Goal: Task Accomplishment & Management: Complete application form

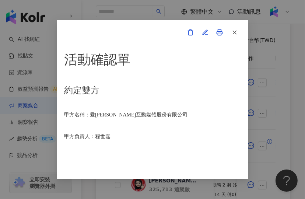
scroll to position [1277, 0]
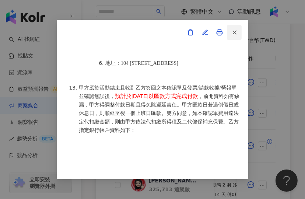
click at [239, 29] on button "button" at bounding box center [234, 32] width 15 height 15
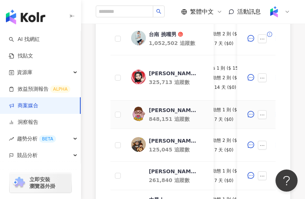
scroll to position [281, 0]
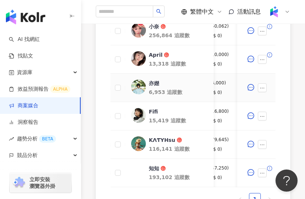
scroll to position [0, 112]
click at [153, 82] on div "亦嬨" at bounding box center [154, 83] width 10 height 7
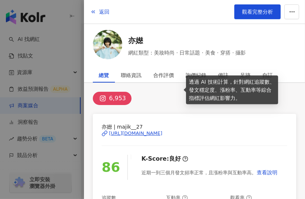
scroll to position [83, 0]
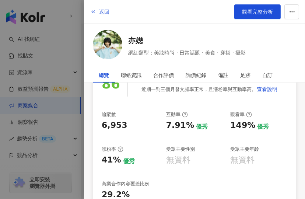
click at [98, 11] on button "返回" at bounding box center [100, 11] width 20 height 15
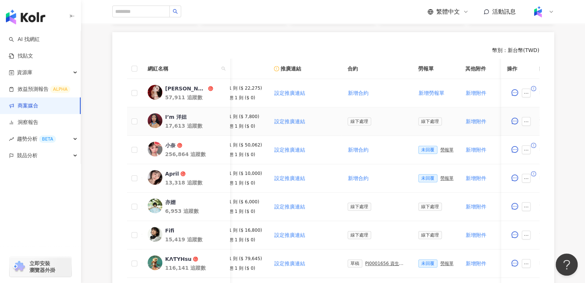
scroll to position [206, 0]
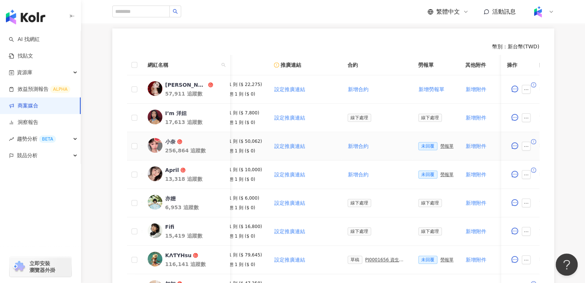
click at [170, 143] on div "小奈" at bounding box center [170, 141] width 10 height 7
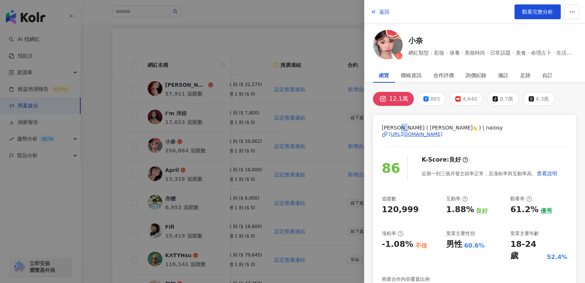
drag, startPoint x: 403, startPoint y: 126, endPoint x: 411, endPoint y: 126, distance: 7.7
click at [305, 126] on span "[PERSON_NAME] ( [PERSON_NAME]🌜) | naiosy" at bounding box center [475, 127] width 186 height 8
copy span "小奈"
click at [305, 12] on button "返回" at bounding box center [380, 11] width 20 height 15
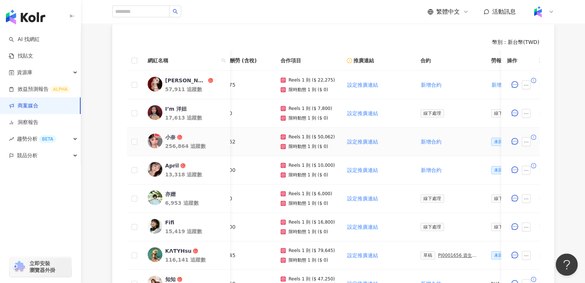
scroll to position [227, 0]
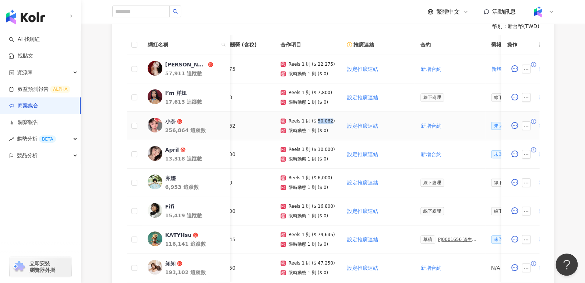
drag, startPoint x: 314, startPoint y: 120, endPoint x: 326, endPoint y: 121, distance: 12.2
click at [305, 121] on p "Reels 1 則 ($ 50,062)" at bounding box center [312, 120] width 46 height 5
copy p "50,062"
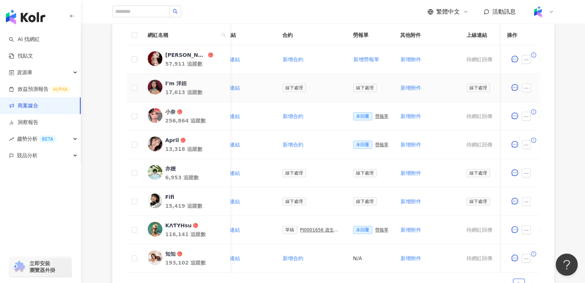
scroll to position [0, 179]
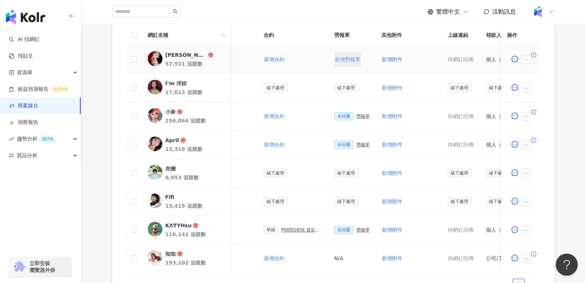
click at [305, 56] on span "新增勞報單" at bounding box center [348, 59] width 26 height 6
click at [305, 61] on div "勞報單" at bounding box center [363, 59] width 13 height 5
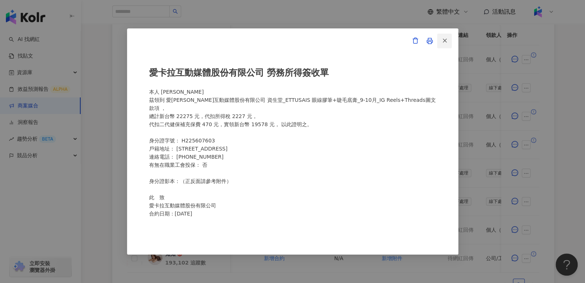
click at [305, 43] on icon "button" at bounding box center [445, 40] width 7 height 7
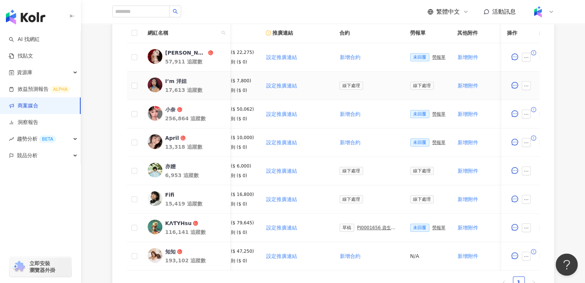
scroll to position [0, 76]
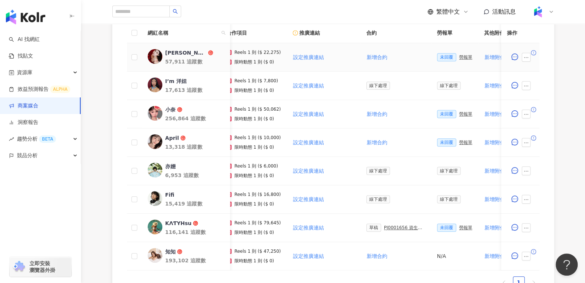
click at [249, 51] on p "Reels 1 則 ($ 22,275)" at bounding box center [258, 52] width 46 height 5
click at [305, 57] on div "勞報單" at bounding box center [465, 57] width 13 height 5
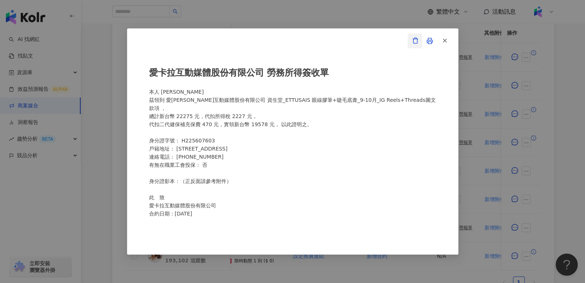
click at [305, 41] on icon "button" at bounding box center [415, 40] width 7 height 7
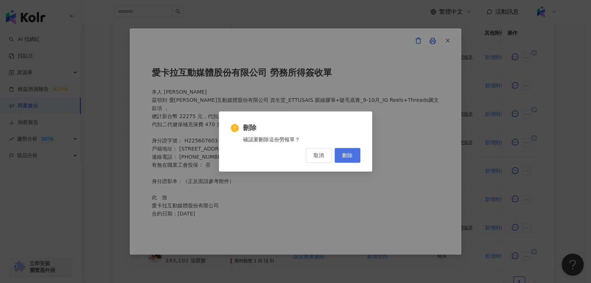
click at [305, 154] on span "刪除" at bounding box center [347, 155] width 10 height 6
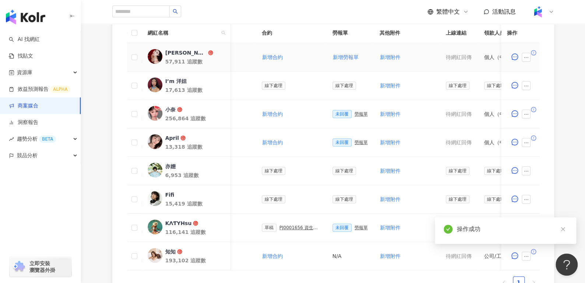
scroll to position [0, 288]
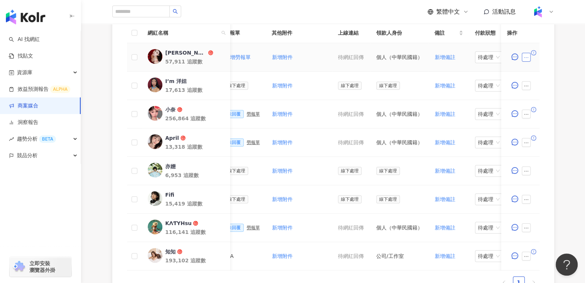
click at [305, 58] on icon "ellipsis" at bounding box center [526, 57] width 5 height 5
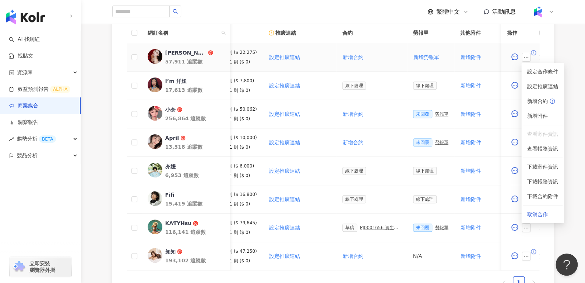
scroll to position [0, 0]
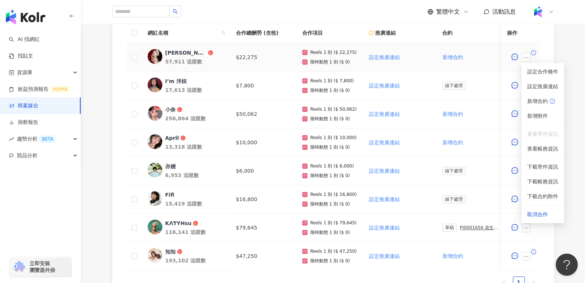
click at [239, 57] on td "$22,275" at bounding box center [263, 57] width 66 height 28
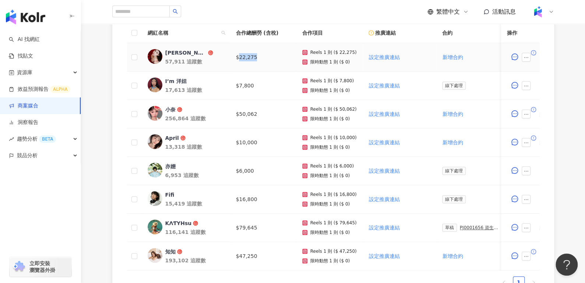
click at [239, 57] on td "$22,275" at bounding box center [263, 57] width 66 height 28
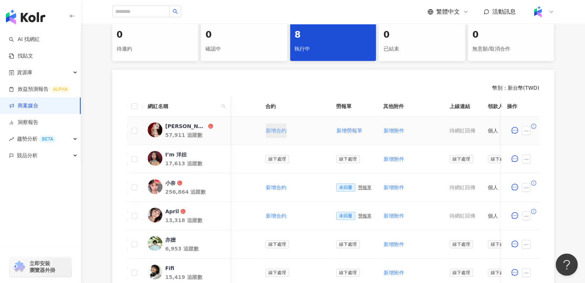
scroll to position [0, 178]
click at [305, 132] on icon "ellipsis" at bounding box center [526, 130] width 5 height 5
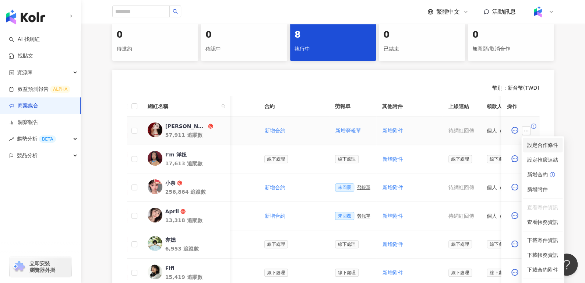
click at [305, 147] on span "設定合作條件" at bounding box center [543, 145] width 31 height 8
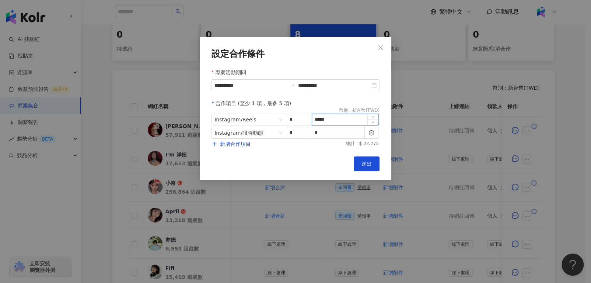
click at [305, 121] on input "*****" at bounding box center [345, 119] width 66 height 11
type input "*****"
click at [305, 158] on button "送出" at bounding box center [367, 163] width 26 height 15
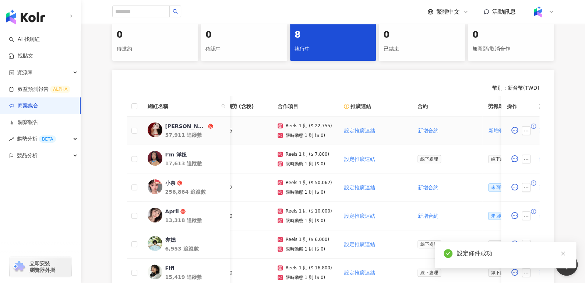
scroll to position [0, 25]
click at [305, 131] on span "新增勞報單" at bounding box center [501, 130] width 26 height 6
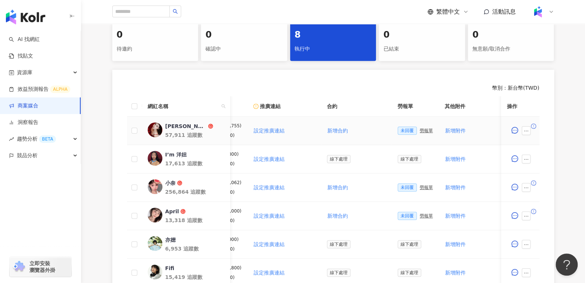
scroll to position [0, 116]
click at [305, 128] on div "勞報單" at bounding box center [425, 130] width 13 height 5
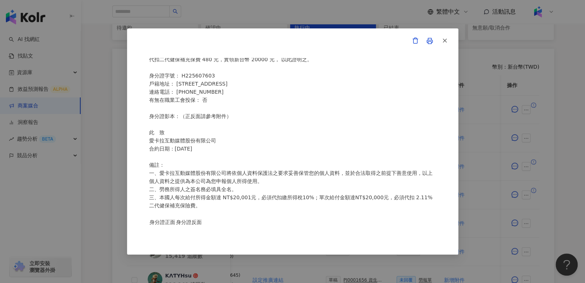
scroll to position [6, 0]
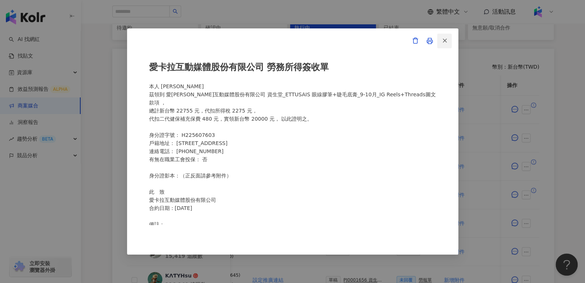
click at [305, 36] on span "button" at bounding box center [445, 40] width 7 height 8
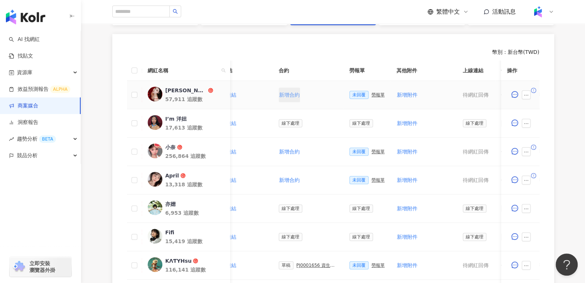
scroll to position [0, 163]
click at [305, 96] on div "勞報單" at bounding box center [378, 94] width 13 height 5
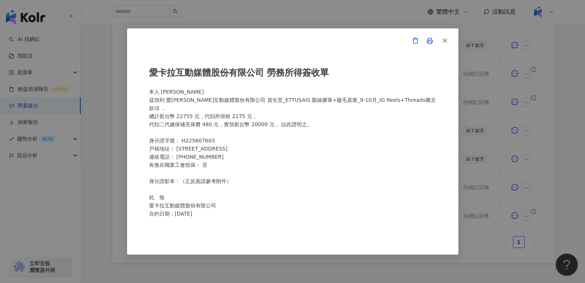
scroll to position [128, 0]
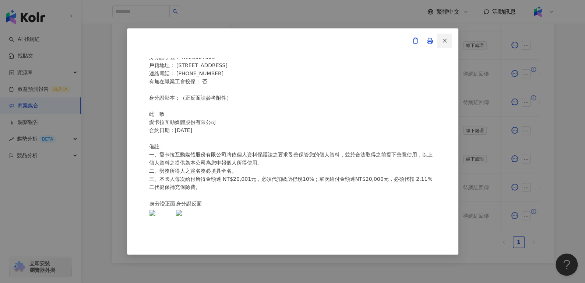
click at [305, 38] on icon "button" at bounding box center [445, 40] width 7 height 7
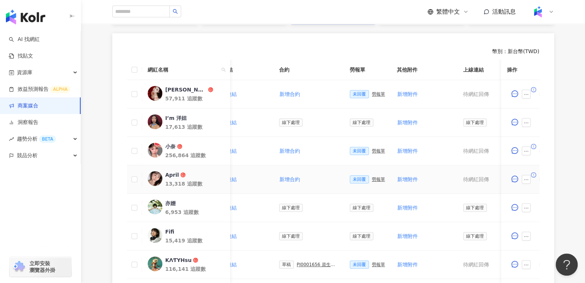
scroll to position [200, 0]
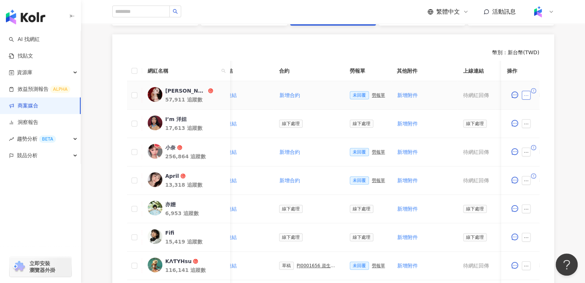
click at [305, 95] on icon "ellipsis" at bounding box center [526, 95] width 5 height 5
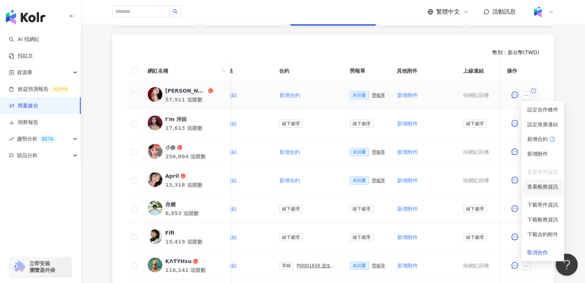
click at [305, 186] on span "查看帳務資訊" at bounding box center [543, 186] width 31 height 8
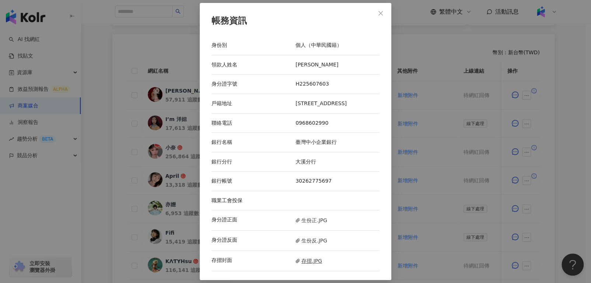
click at [303, 199] on span "存摺.JPG" at bounding box center [308, 260] width 27 height 8
click at [305, 18] on button "Close" at bounding box center [380, 13] width 15 height 15
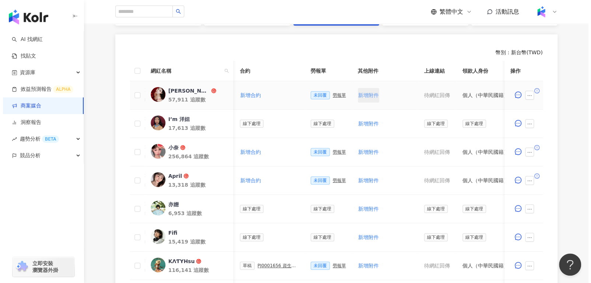
scroll to position [0, 132]
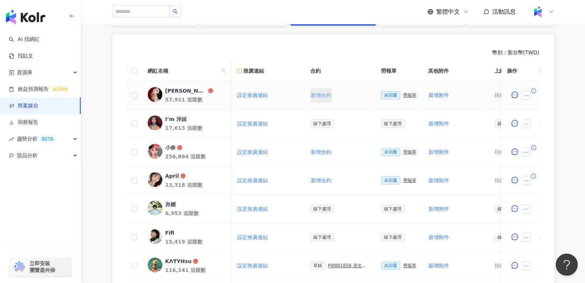
click at [305, 90] on button "新增合約" at bounding box center [321, 95] width 21 height 15
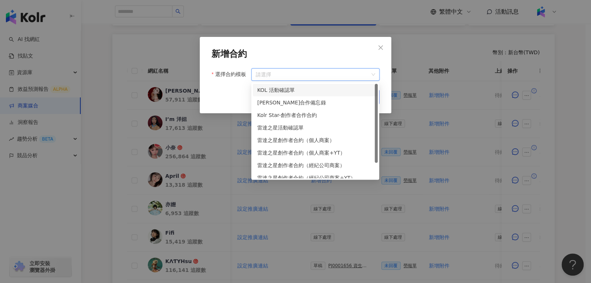
click at [305, 77] on input "選擇合約模板" at bounding box center [315, 75] width 119 height 12
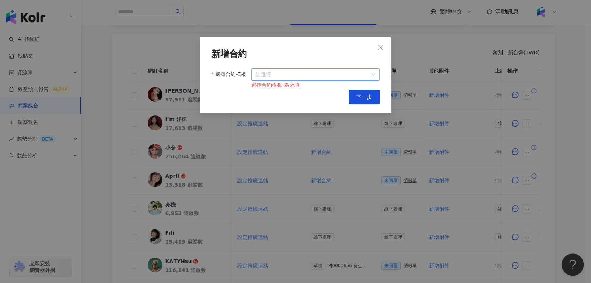
click at [285, 74] on input "選擇合約模板" at bounding box center [315, 75] width 119 height 12
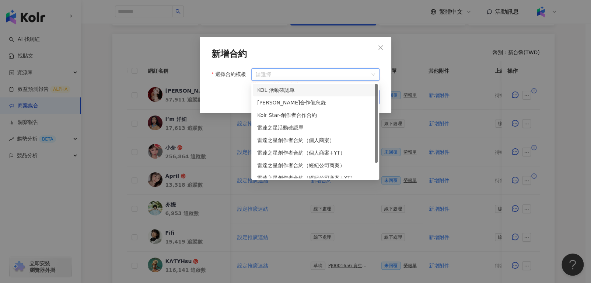
click at [291, 92] on div "KOL 活動確認單" at bounding box center [315, 90] width 116 height 8
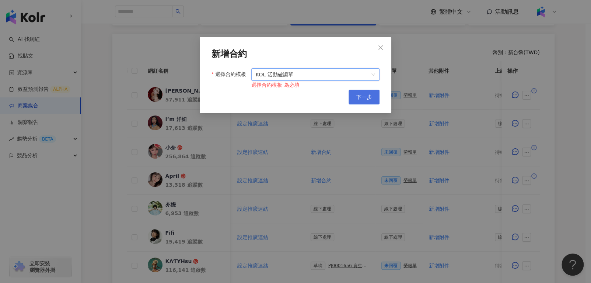
click at [305, 98] on span "下一步" at bounding box center [363, 97] width 15 height 6
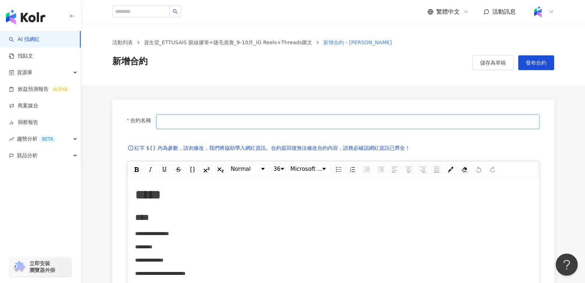
click at [241, 122] on input "合約名稱" at bounding box center [347, 121] width 383 height 15
click at [262, 120] on input "合約名稱" at bounding box center [347, 121] width 383 height 15
type input "**********"
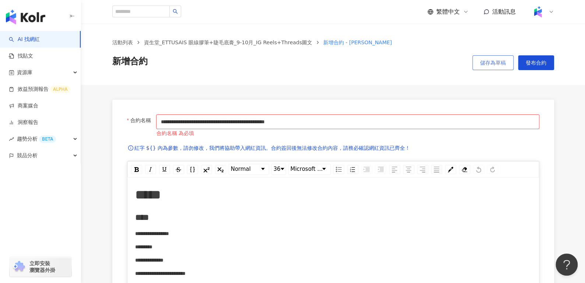
click at [305, 62] on span "儲存為草稿" at bounding box center [493, 63] width 26 height 6
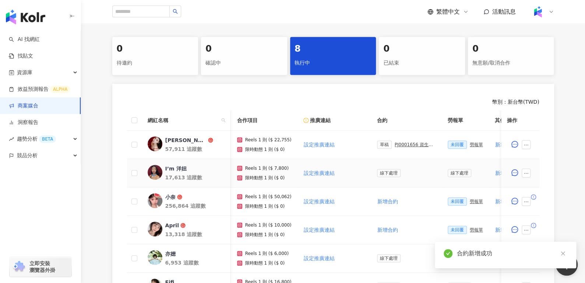
scroll to position [0, 102]
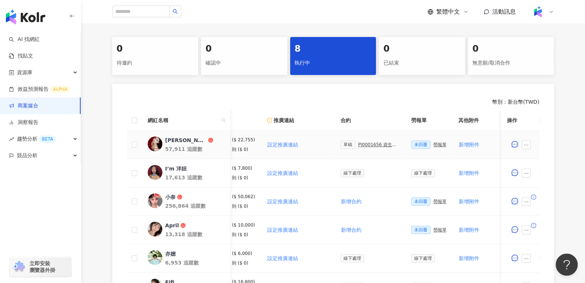
click at [305, 143] on div "PJ0001656 資生堂_ETTUSAIS眼線膠筆+睫毛底膏_9-10月_IG Reels+Threads圖文" at bounding box center [378, 144] width 41 height 5
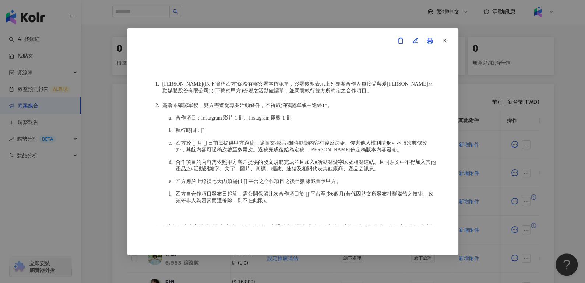
scroll to position [349, 0]
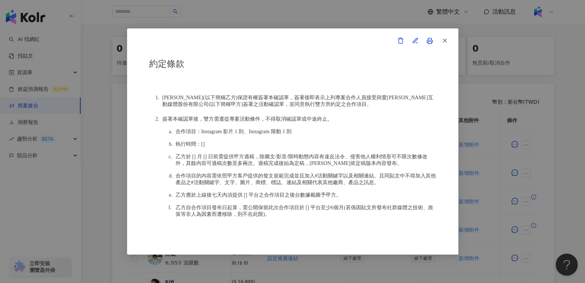
click at [305, 39] on button "button" at bounding box center [444, 41] width 15 height 15
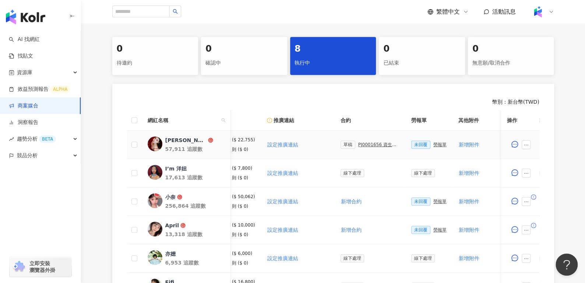
click at [305, 144] on div "PJ0001656 資生堂_ETTUSAIS眼線膠筆+睫毛底膏_9-10月_IG Reels+Threads圖文" at bounding box center [378, 144] width 41 height 5
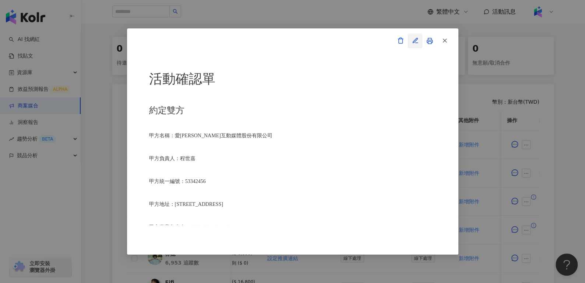
click at [305, 42] on button "button" at bounding box center [415, 41] width 15 height 15
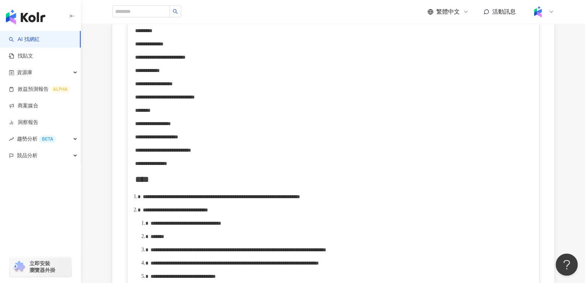
scroll to position [283, 0]
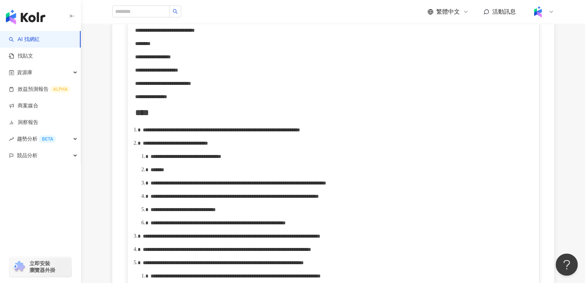
click at [208, 146] on span "**********" at bounding box center [175, 142] width 65 height 5
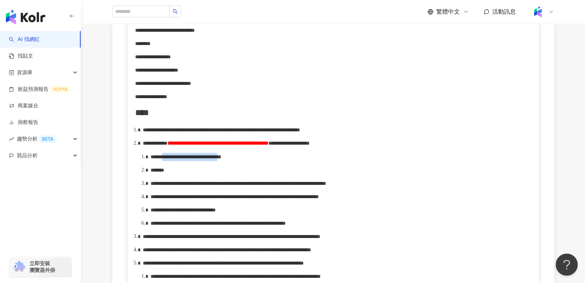
drag, startPoint x: 177, startPoint y: 173, endPoint x: 268, endPoint y: 176, distance: 91.0
click at [221, 159] on span "**********" at bounding box center [186, 156] width 71 height 5
drag, startPoint x: 174, startPoint y: 175, endPoint x: 274, endPoint y: 172, distance: 100.6
click at [221, 159] on span "**********" at bounding box center [186, 156] width 71 height 5
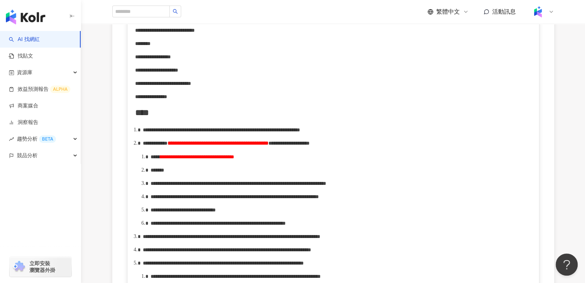
click at [182, 174] on div "*******" at bounding box center [341, 170] width 381 height 8
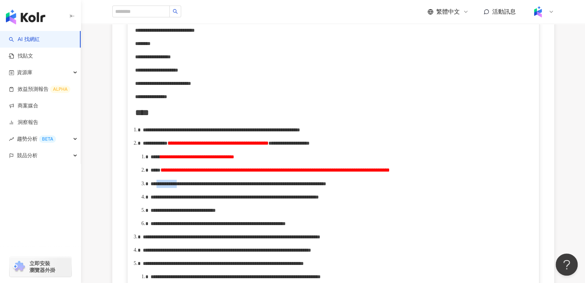
drag, startPoint x: 166, startPoint y: 210, endPoint x: 195, endPoint y: 210, distance: 28.7
click at [195, 186] on span "**********" at bounding box center [239, 183] width 176 height 5
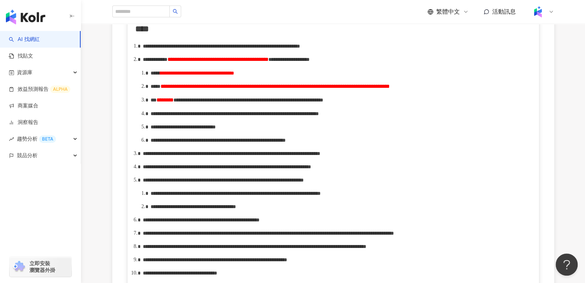
scroll to position [367, 0]
drag, startPoint x: 262, startPoint y: 126, endPoint x: 299, endPoint y: 125, distance: 36.5
click at [299, 102] on span "**********" at bounding box center [249, 99] width 150 height 5
drag, startPoint x: 367, startPoint y: 148, endPoint x: 374, endPoint y: 149, distance: 7.9
click at [305, 116] on span "**********" at bounding box center [235, 113] width 168 height 5
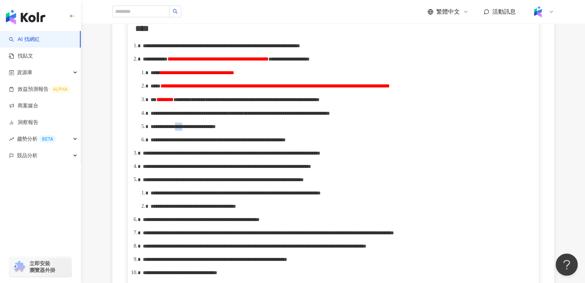
drag, startPoint x: 216, startPoint y: 170, endPoint x: 224, endPoint y: 171, distance: 7.7
click at [216, 129] on span "**********" at bounding box center [183, 126] width 65 height 5
click at [284, 142] on span "**********" at bounding box center [218, 139] width 135 height 5
click at [197, 142] on span "**********" at bounding box center [174, 139] width 46 height 5
click at [297, 142] on span "**********" at bounding box center [256, 139] width 81 height 5
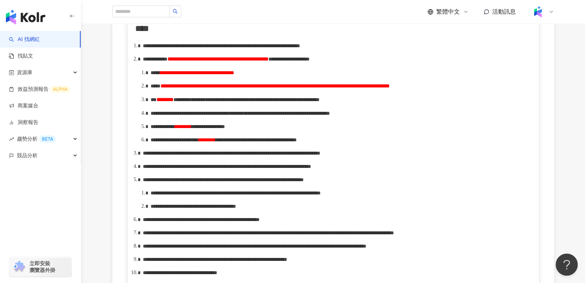
paste div "rdw-editor"
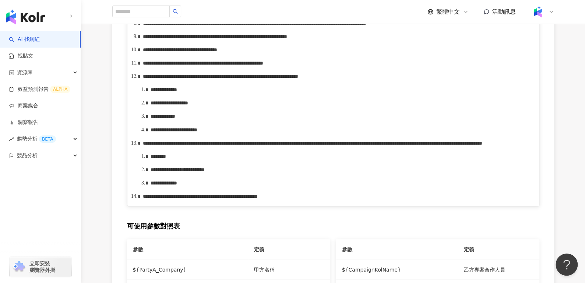
scroll to position [597, 0]
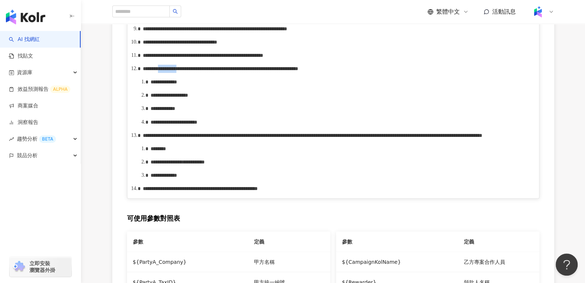
drag, startPoint x: 185, startPoint y: 186, endPoint x: 214, endPoint y: 187, distance: 28.4
click at [214, 71] on span "**********" at bounding box center [220, 68] width 155 height 5
drag, startPoint x: 188, startPoint y: 185, endPoint x: 220, endPoint y: 188, distance: 31.8
click at [220, 71] on span "**********" at bounding box center [220, 68] width 155 height 5
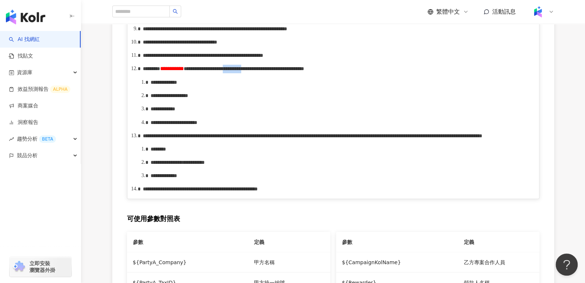
drag, startPoint x: 339, startPoint y: 184, endPoint x: 370, endPoint y: 186, distance: 31.7
click at [304, 71] on span "**********" at bounding box center [244, 68] width 120 height 5
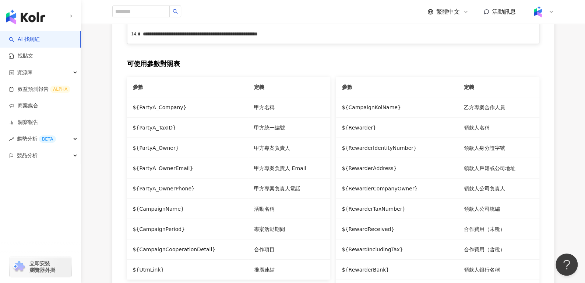
scroll to position [754, 0]
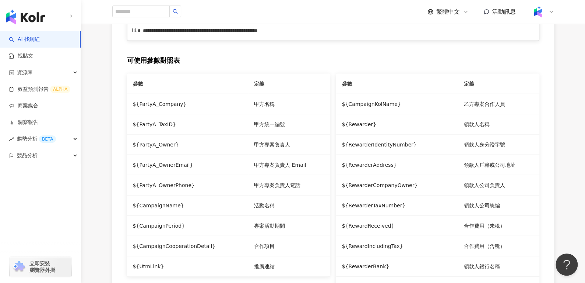
drag, startPoint x: 337, startPoint y: 110, endPoint x: 407, endPoint y: 109, distance: 70.4
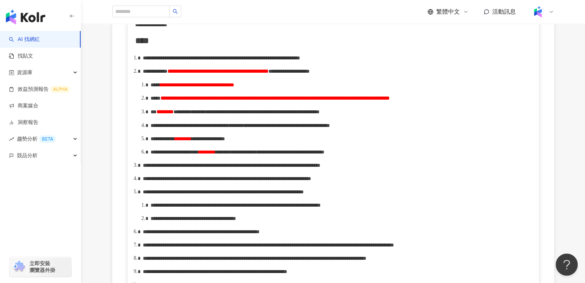
scroll to position [345, 0]
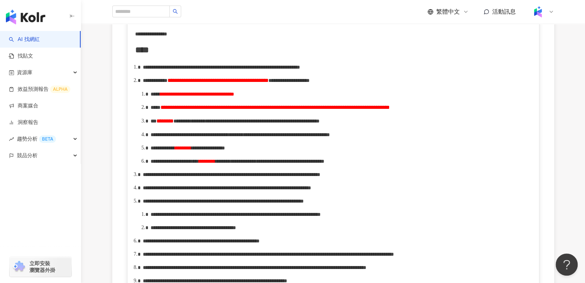
click at [233, 112] on div "**********" at bounding box center [341, 107] width 381 height 8
drag, startPoint x: 340, startPoint y: 126, endPoint x: 433, endPoint y: 120, distance: 92.6
click at [305, 110] on span "**********" at bounding box center [275, 107] width 229 height 5
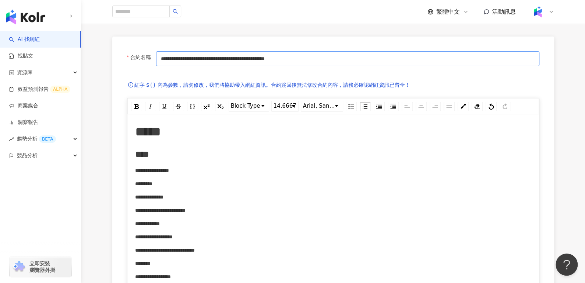
scroll to position [0, 0]
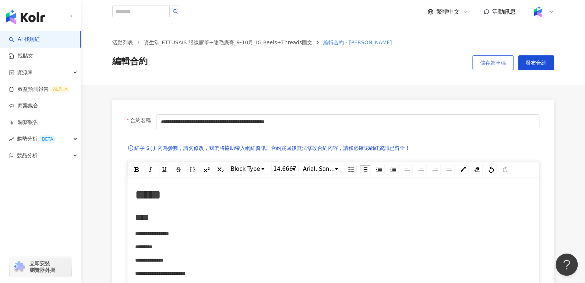
click at [305, 63] on span "儲存為草稿" at bounding box center [493, 63] width 26 height 6
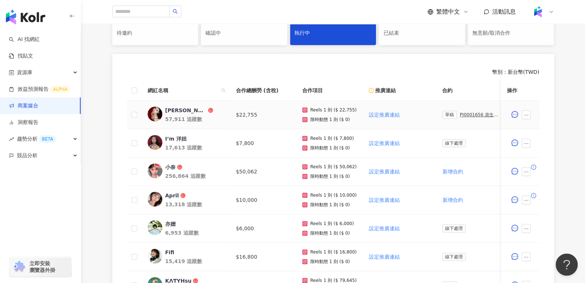
scroll to position [0, 227]
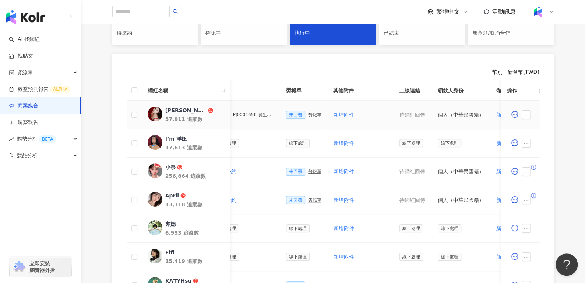
click at [305, 112] on div "勞報單" at bounding box center [314, 114] width 13 height 5
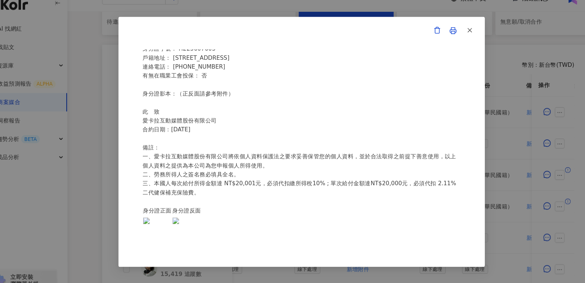
scroll to position [0, 0]
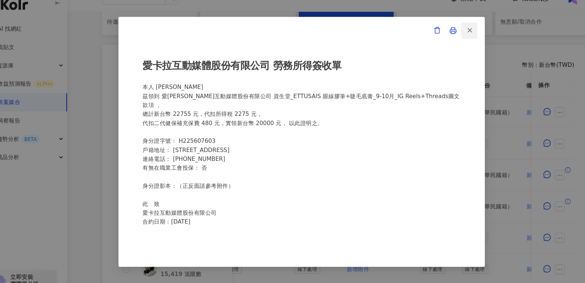
click at [305, 39] on line "button" at bounding box center [444, 40] width 3 height 3
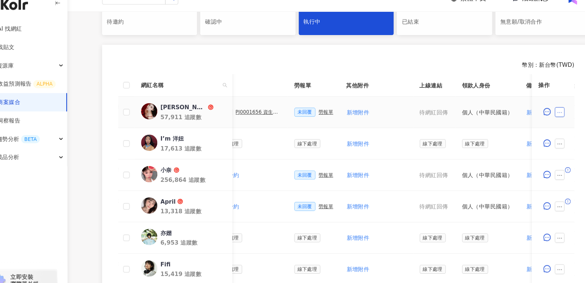
click at [305, 116] on button "button" at bounding box center [526, 114] width 9 height 9
click at [305, 199] on span "查看帳務資訊" at bounding box center [543, 206] width 31 height 8
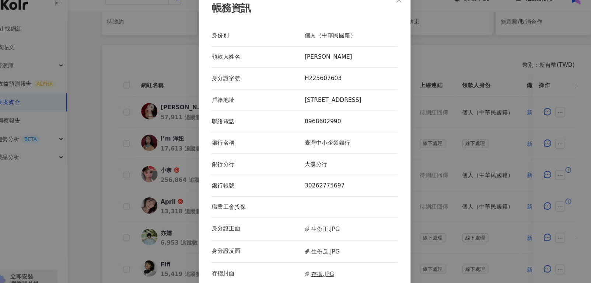
click at [305, 199] on span "存摺.JPG" at bounding box center [308, 260] width 27 height 8
click at [305, 17] on button "Close" at bounding box center [380, 13] width 15 height 15
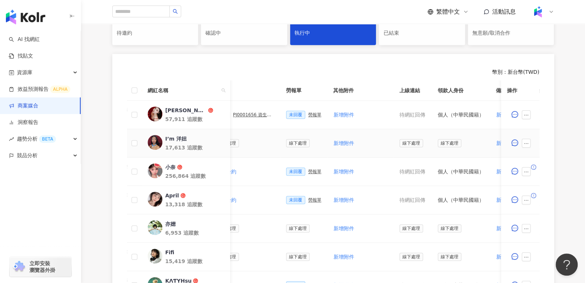
scroll to position [0, 180]
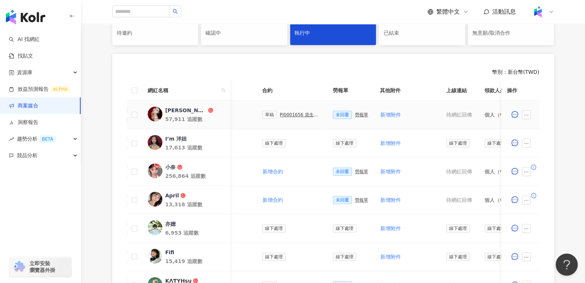
click at [284, 115] on div "PJ0001656 資生堂_ETTUSAIS眼線膠筆+睫毛底膏_9-10月_IG Reels+Threads圖文" at bounding box center [300, 114] width 41 height 5
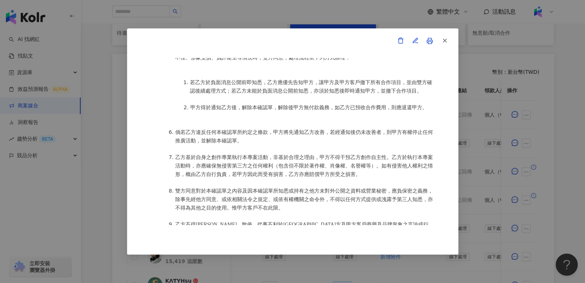
scroll to position [556, 0]
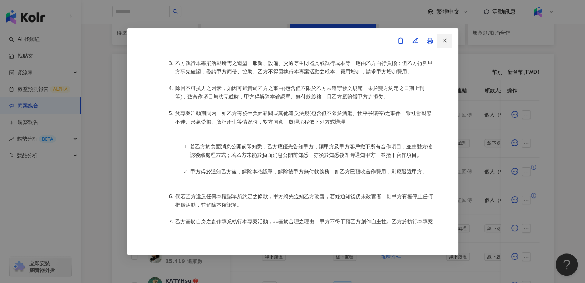
click at [305, 41] on icon "button" at bounding box center [445, 40] width 7 height 7
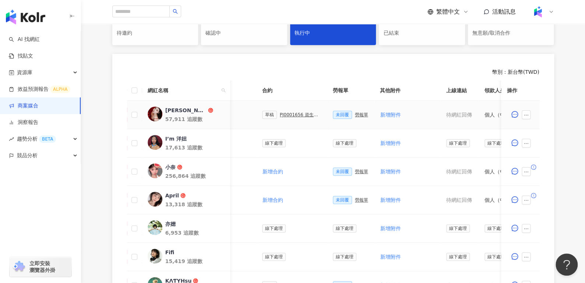
click at [174, 108] on div "[PERSON_NAME]" at bounding box center [185, 109] width 41 height 7
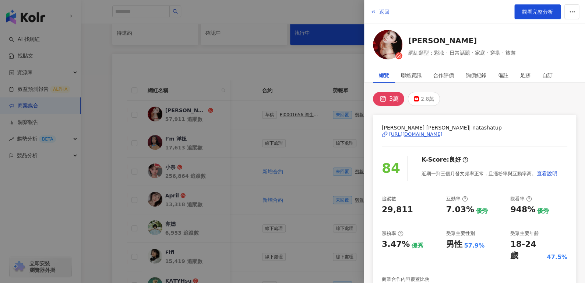
click at [305, 7] on button "返回" at bounding box center [380, 11] width 20 height 15
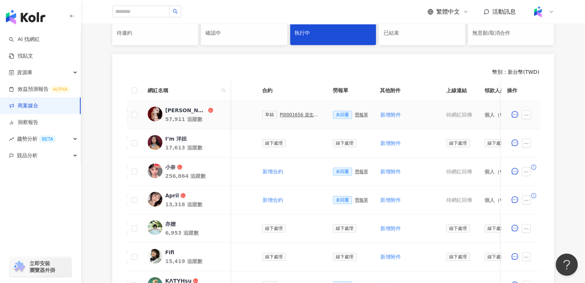
click at [290, 113] on div "PJ0001656 資生堂_ETTUSAIS眼線膠筆+睫毛底膏_9-10月_IG Reels+Threads圖文" at bounding box center [300, 114] width 41 height 5
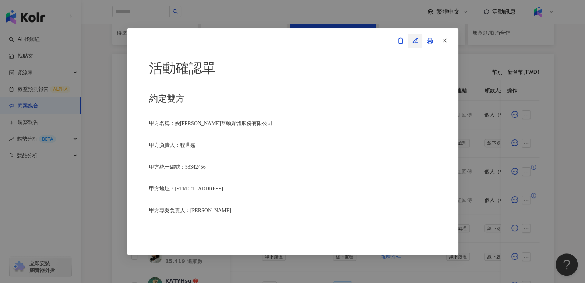
click at [305, 43] on icon "button" at bounding box center [415, 40] width 7 height 7
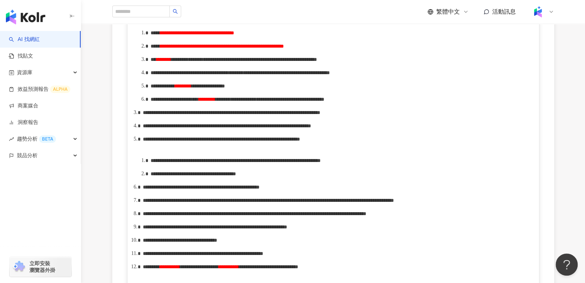
scroll to position [395, 0]
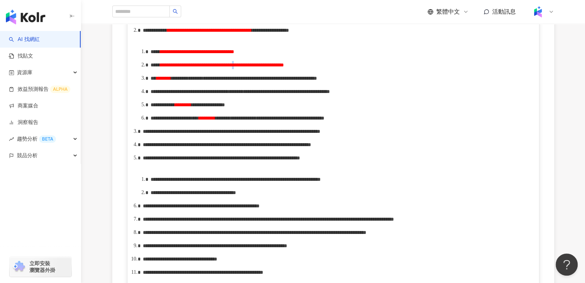
click at [284, 67] on span "**********" at bounding box center [222, 64] width 124 height 5
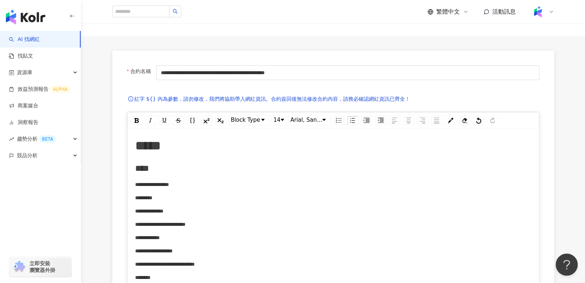
scroll to position [0, 0]
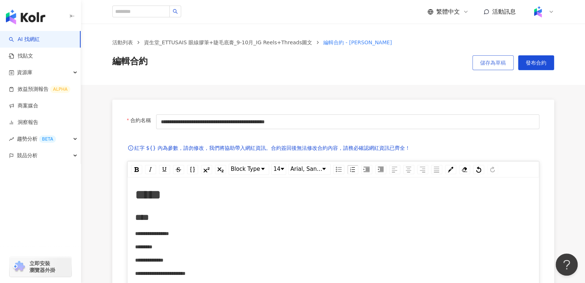
click at [305, 61] on span "儲存為草稿" at bounding box center [493, 63] width 26 height 6
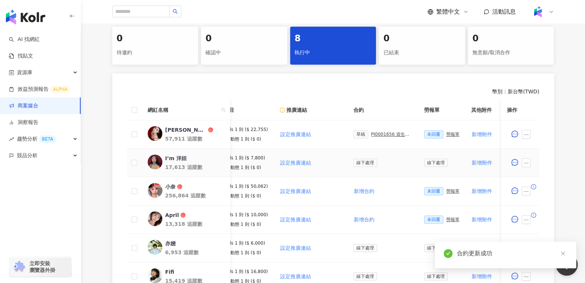
scroll to position [0, 91]
click at [305, 133] on div "PJ0001656 資生堂_ETTUSAIS眼線膠筆+睫毛底膏_9-10月_IG Reels+Threads圖文" at bounding box center [389, 134] width 41 height 5
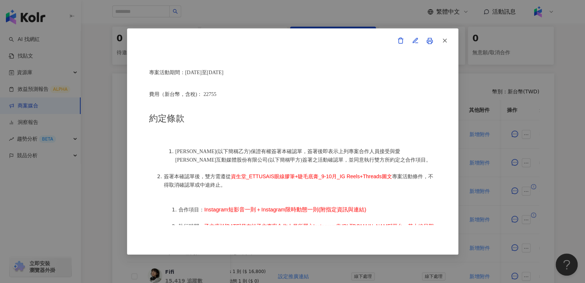
scroll to position [260, 0]
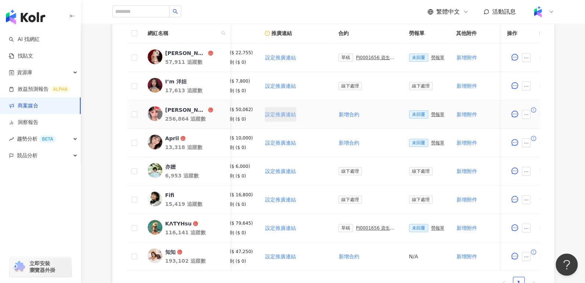
scroll to position [238, 0]
click at [373, 226] on div "PJ0001656 資生堂_ETTUSAIS眼線膠筆+睫毛底膏_9-10月_IG Reels+Threads圖文" at bounding box center [376, 227] width 41 height 5
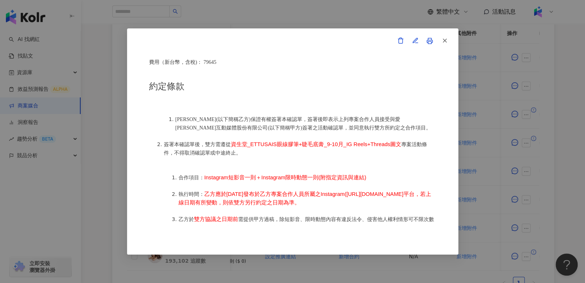
scroll to position [300, 0]
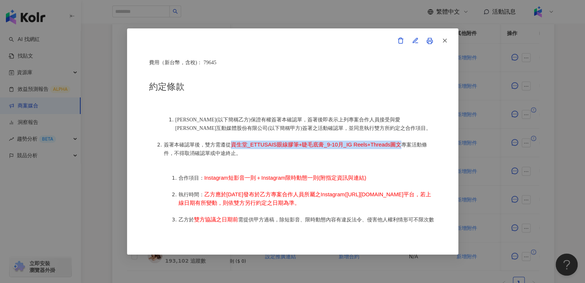
drag, startPoint x: 231, startPoint y: 138, endPoint x: 399, endPoint y: 141, distance: 168.0
click at [399, 141] on span "資生堂_ETTUSAIS眼線膠筆+睫毛底膏_9-10月_IG Reels+Threads圖文" at bounding box center [316, 144] width 171 height 6
copy span "資生堂_ETTUSAIS眼線膠筆+睫毛底膏_9-10月_IG Reels+Threads圖文"
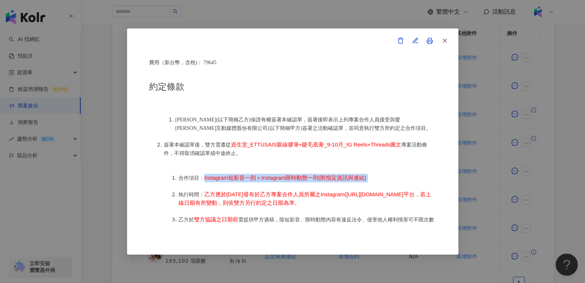
drag, startPoint x: 204, startPoint y: 171, endPoint x: 371, endPoint y: 178, distance: 167.0
click at [371, 178] on ol "合作項目： Instagram短影音一則＋Instagram限時動態一則(附指定資訊與連結) 執行時間： 乙方應於2025年10月24日發布於乙方專案合作人員…" at bounding box center [300, 235] width 273 height 141
copy span "Instagram短影音一則＋Instagram限時動態一則(附指定資訊與連結)"
drag, startPoint x: 204, startPoint y: 188, endPoint x: 194, endPoint y: 209, distance: 22.9
click at [194, 206] on span "乙方應於2025年10月24日發布於乙方專案合作人員所屬之Instagram(https://www.instagram.com/katty77_77/)平台…" at bounding box center [305, 198] width 253 height 14
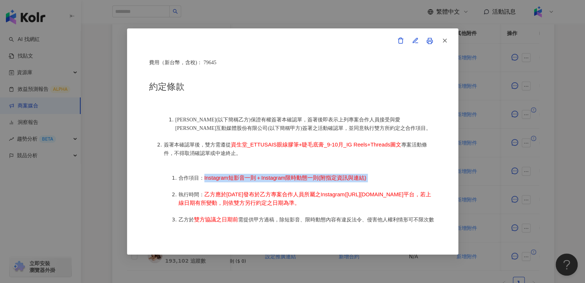
copy span "乙方應於2025年10月24日發布於乙方專案合作人員所屬之Instagram(https://www.instagram.com/katty77_77/)平台…"
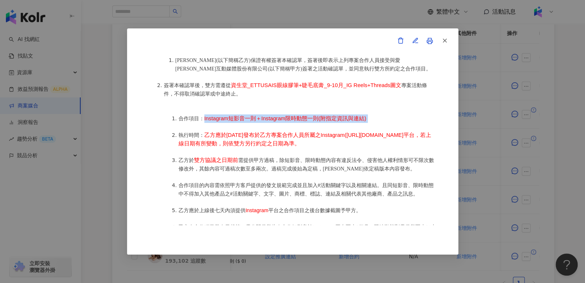
scroll to position [361, 0]
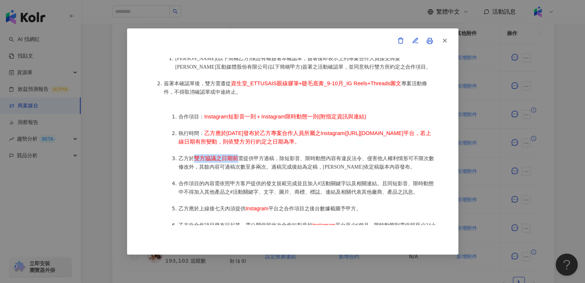
drag, startPoint x: 193, startPoint y: 163, endPoint x: 239, endPoint y: 165, distance: 46.1
click at [239, 165] on li "乙方於 雙方協議之日期前 需提供甲方過稿，除短影音、限時動態內容有違反法令、侵害他人權利情形可不限次數修改外，其餘內容可過稿次數至多兩次。過稿完成後始為定稿，…" at bounding box center [308, 162] width 258 height 17
copy span "雙方協議之日期前"
drag, startPoint x: 284, startPoint y: 163, endPoint x: 327, endPoint y: 165, distance: 42.4
click at [327, 165] on span "需提供甲方過稿，除短影音、限時動態內容有違反法令、侵害他人權利情形可不限次數修改外，其餘內容可過稿次數至多兩次。過稿完成後始為定稿，乙方應依定稿版本內容發布。" at bounding box center [307, 162] width 256 height 14
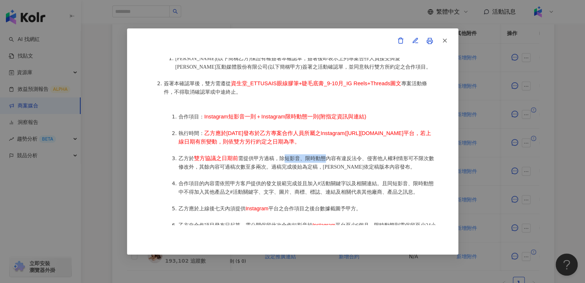
copy span "短影音、限時動態"
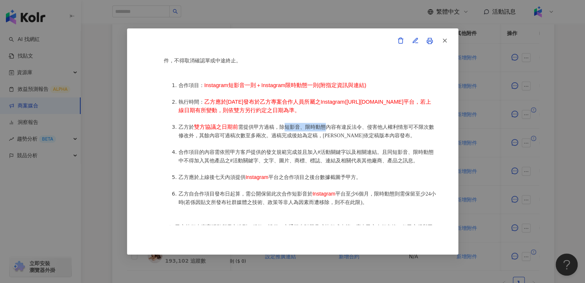
scroll to position [398, 0]
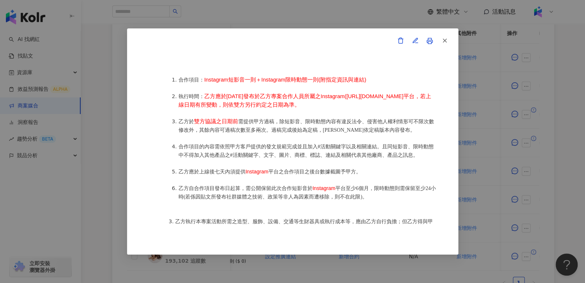
click at [295, 173] on span "平台之合作項目之後台數據截圖予甲方。" at bounding box center [315, 172] width 93 height 6
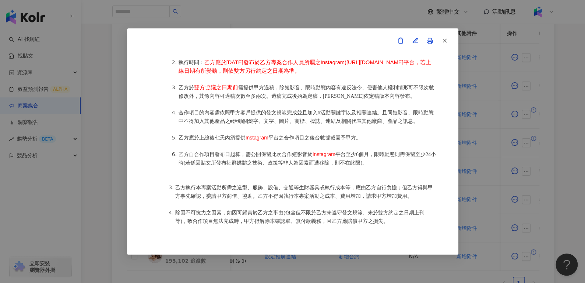
scroll to position [432, 0]
drag, startPoint x: 244, startPoint y: 143, endPoint x: 268, endPoint y: 144, distance: 24.4
click at [268, 142] on li "乙方應於上線後七天內須提供 Instagram 平台之合作項目之後台數據截圖予甲方。" at bounding box center [308, 137] width 258 height 8
copy span "Instagram"
drag, startPoint x: 293, startPoint y: 160, endPoint x: 305, endPoint y: 160, distance: 12.5
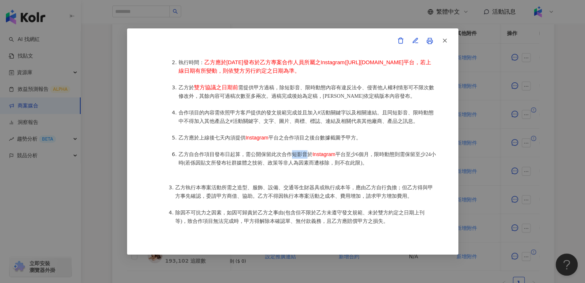
click at [305, 157] on span "乙方自合作項目發布日起算，需公開保留此次合作短影音於" at bounding box center [246, 154] width 134 height 6
copy span "短影音"
drag, startPoint x: 375, startPoint y: 160, endPoint x: 194, endPoint y: 168, distance: 180.7
click at [194, 165] on span "平台至少6個月，限時動態則需保留至少24小時(若係因貼文所發布社群媒體之技術、政策等非人為因素而遭移除，則不在此限)。" at bounding box center [308, 158] width 258 height 14
copy span "限時動態則需保留至少24小時"
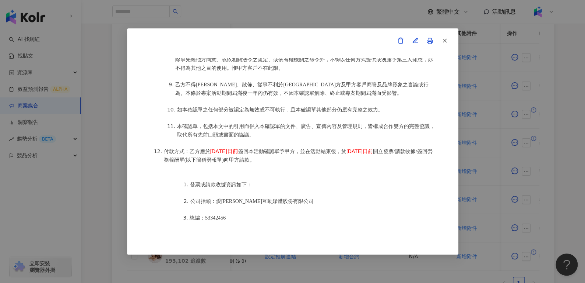
scroll to position [776, 0]
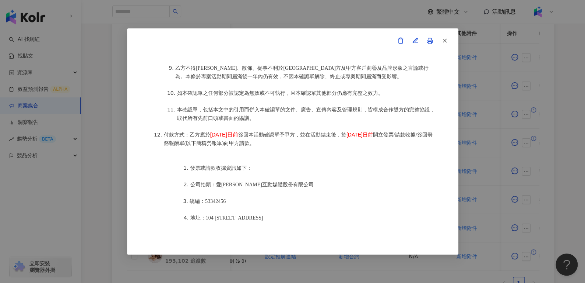
drag, startPoint x: 209, startPoint y: 131, endPoint x: 251, endPoint y: 132, distance: 42.0
click at [251, 132] on li "付款方式：乙方應於 2025年9月16日前 簽回本活動確認單予甲方，並在活動結束後，於 2025年9月16日前 開立發票/請款收據/簽回勞務報酬單(以下簡稱勞…" at bounding box center [300, 138] width 273 height 17
copy span "2025年9月16日前"
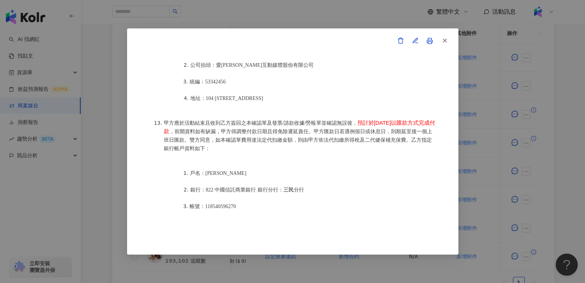
scroll to position [895, 0]
drag, startPoint x: 357, startPoint y: 116, endPoint x: 199, endPoint y: 126, distance: 158.7
click at [199, 126] on li "甲方應於活動結束且收到乙方簽回之本確認單及發票/請款收據/勞報單並確認無誤後， 預計於2025年11月10日以匯款方式完成付款 ，前開資料如有缺漏，甲方得調整…" at bounding box center [300, 136] width 273 height 34
copy span "預計於2025年11月10日以匯款方式完成付款"
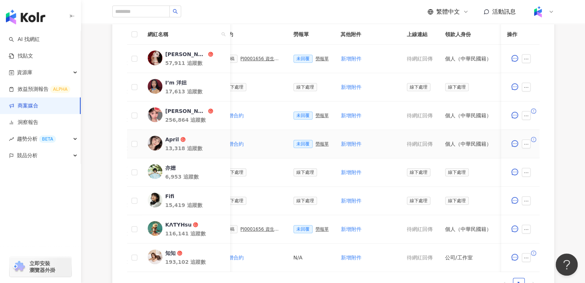
scroll to position [0, 204]
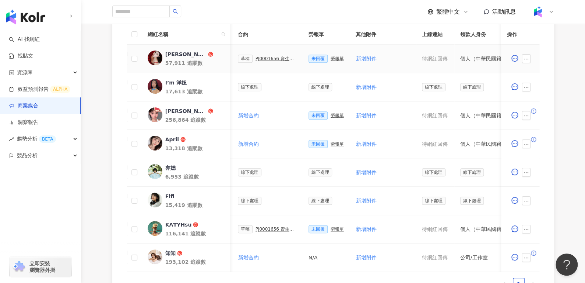
click at [265, 59] on div "PJ0001656 資生堂_ETTUSAIS眼線膠筆+睫毛底膏_9-10月_IG Reels+Threads圖文" at bounding box center [276, 58] width 41 height 5
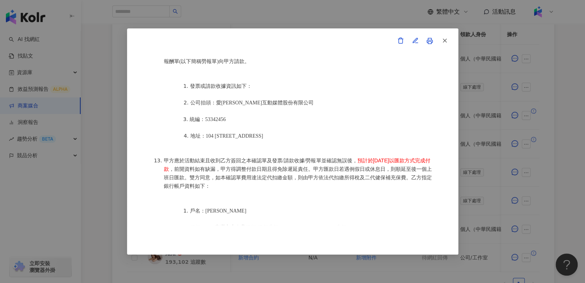
scroll to position [846, 0]
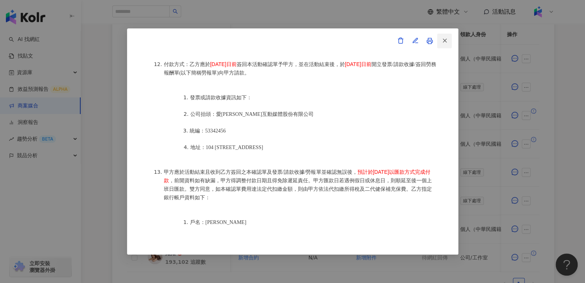
click at [445, 37] on icon "button" at bounding box center [445, 40] width 7 height 7
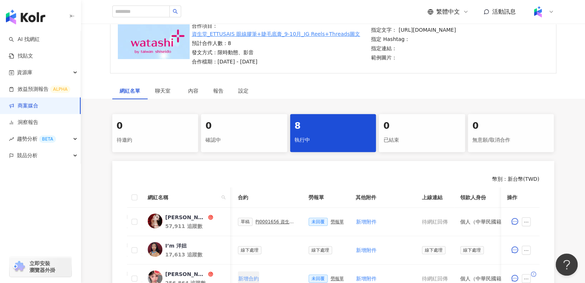
scroll to position [0, 0]
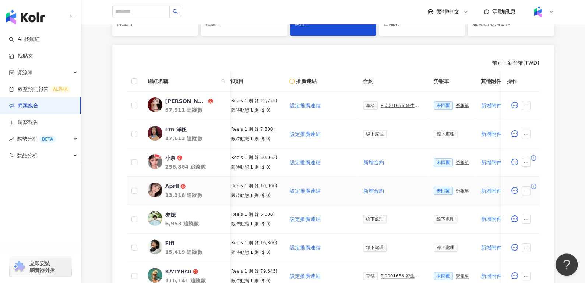
scroll to position [0, 82]
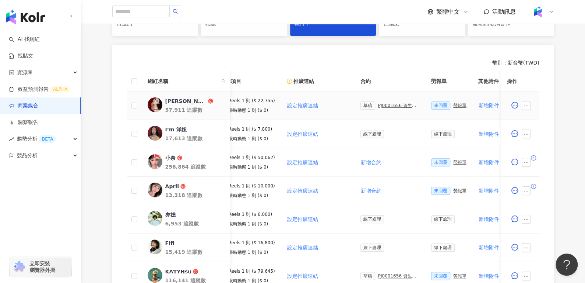
click at [376, 101] on div "草稿 PJ0001656 資生堂_ETTUSAIS眼線膠筆+睫毛底膏_9-10月_IG Reels+Threads圖文" at bounding box center [390, 105] width 59 height 8
click at [378, 104] on div "PJ0001656 資生堂_ETTUSAIS眼線膠筆+睫毛底膏_9-10月_IG Reels+Threads圖文" at bounding box center [398, 105] width 41 height 5
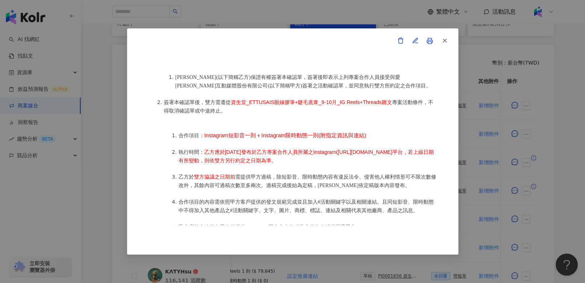
scroll to position [344, 0]
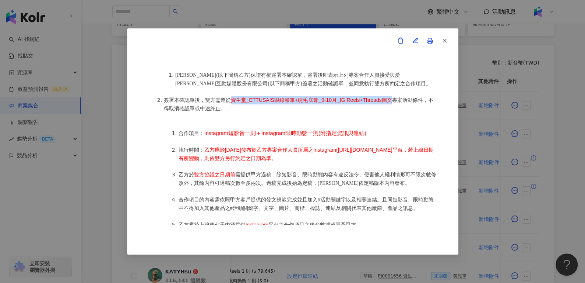
drag, startPoint x: 232, startPoint y: 94, endPoint x: 391, endPoint y: 94, distance: 159.1
click at [391, 97] on span "資生堂_ETTUSAIS眼線膠筆+睫毛底膏_9-10月_IG Reels+Threads圖文" at bounding box center [311, 100] width 161 height 6
copy span "資生堂_ETTUSAIS眼線膠筆+睫毛底膏_9-10月_IG Reels+Threads圖文"
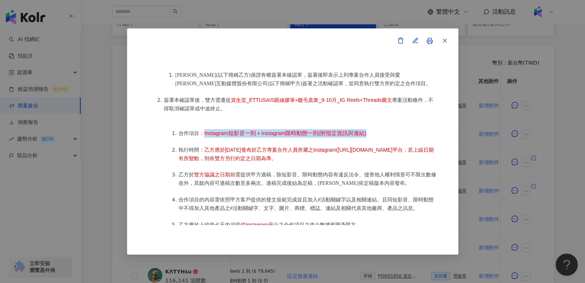
drag, startPoint x: 204, startPoint y: 128, endPoint x: 369, endPoint y: 126, distance: 164.7
click at [369, 129] on li "合作項目： Instagram短影音一則＋Instagram限時動態一則(附指定資訊與連結)" at bounding box center [308, 133] width 258 height 8
copy span "Instagram短影音一則＋Instagram限時動態一則(附指定資訊與連結)"
drag, startPoint x: 204, startPoint y: 143, endPoint x: 196, endPoint y: 162, distance: 20.8
click at [196, 162] on li "執行時間： 乙方應於2025年10月30日發布於乙方專案合作人員所屬之Instagram(https://www.instagram.com/natashat…" at bounding box center [308, 154] width 258 height 17
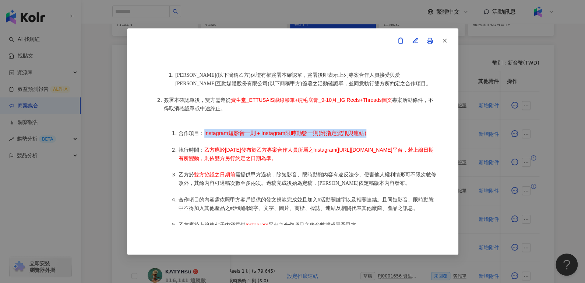
copy span "乙方應於2025年10月30日發布於乙方專案合作人員所屬之Instagram(https://www.instagram.com/natashatup/)平台…"
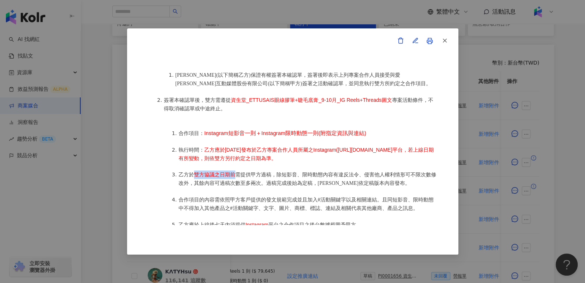
drag, startPoint x: 195, startPoint y: 180, endPoint x: 233, endPoint y: 180, distance: 37.6
click at [233, 177] on span "雙方協議之日期前" at bounding box center [214, 174] width 41 height 6
copy span "雙方協議之日期前"
drag, startPoint x: 283, startPoint y: 180, endPoint x: 322, endPoint y: 176, distance: 39.2
click at [322, 176] on span "短影音、限時動態" at bounding box center [302, 175] width 41 height 6
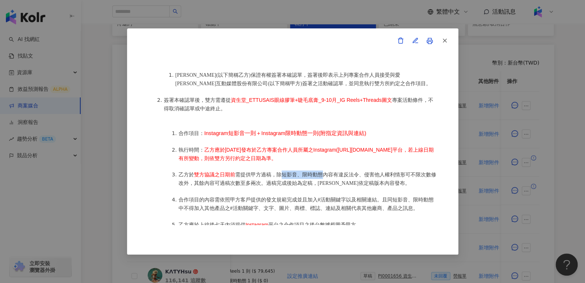
copy span "短影音、限時動態"
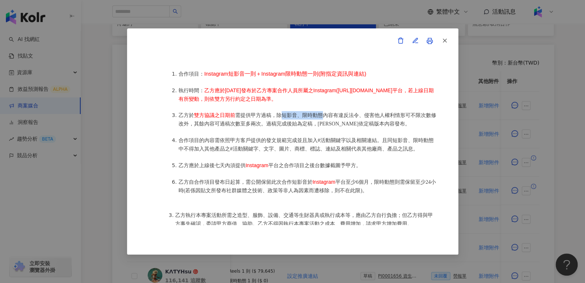
scroll to position [421, 0]
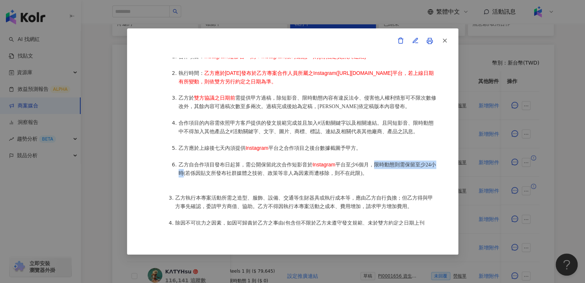
drag, startPoint x: 376, startPoint y: 166, endPoint x: 193, endPoint y: 175, distance: 183.3
click at [193, 175] on span "限時動態則需保留至少24小時" at bounding box center [308, 169] width 258 height 14
copy span "限時動態則需保留至少24小時"
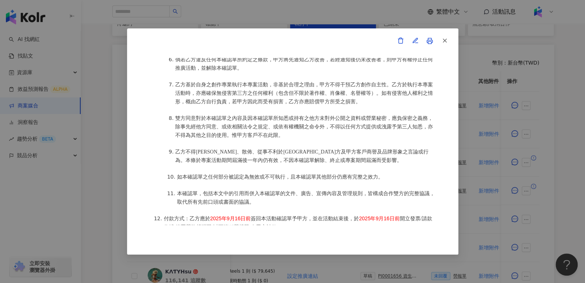
scroll to position [750, 0]
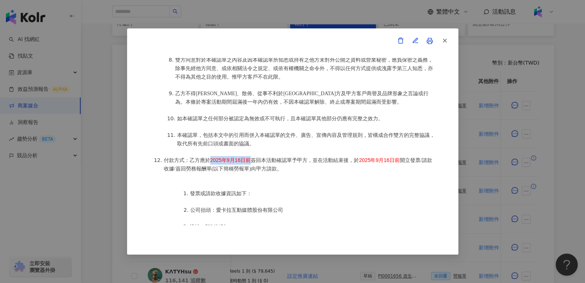
drag, startPoint x: 210, startPoint y: 156, endPoint x: 249, endPoint y: 156, distance: 39.4
click at [249, 156] on li "付款方式：乙方應於 2025年9月16日前 簽回本活動確認單予甲方，並在活動結束後，於 2025年9月16日前 開立發票/請款收據/簽回勞務報酬單(以下簡稱勞…" at bounding box center [300, 164] width 273 height 17
copy span "2025年9月16日前"
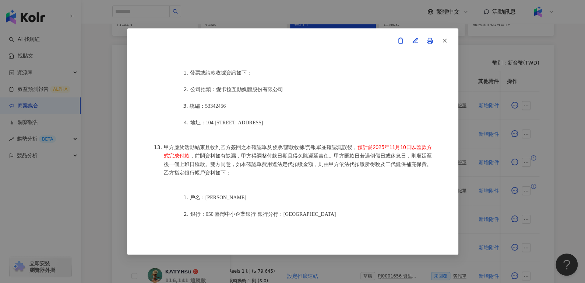
scroll to position [893, 0]
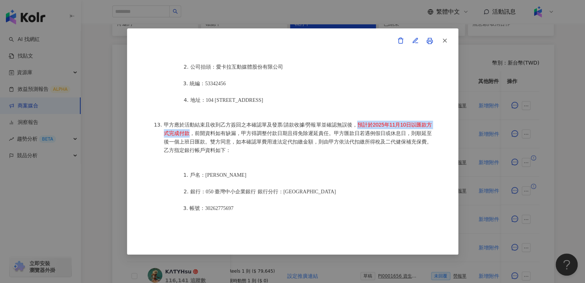
drag, startPoint x: 361, startPoint y: 120, endPoint x: 194, endPoint y: 126, distance: 166.6
click at [194, 126] on span "預計於2025年11月10日以匯款方式完成付款" at bounding box center [298, 129] width 268 height 14
copy span "預計於2025年11月10日以匯款方式完成付款"
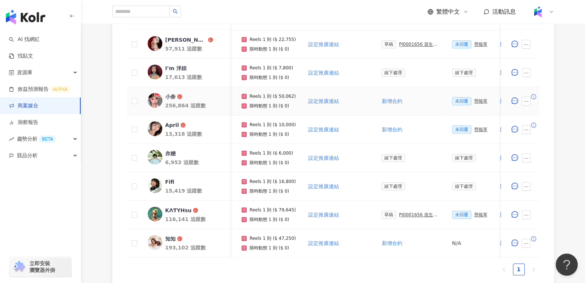
scroll to position [0, 61]
drag, startPoint x: 261, startPoint y: 98, endPoint x: 294, endPoint y: 97, distance: 32.8
click at [294, 97] on td "Reels 1 則 ($ 50,062) 限時動態 1 則 ($ 0)" at bounding box center [268, 101] width 66 height 28
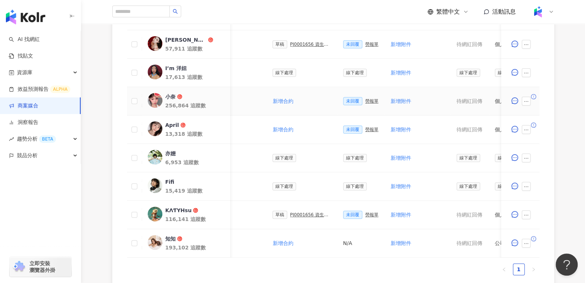
scroll to position [0, 174]
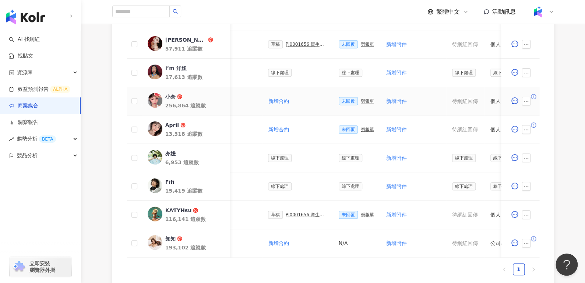
click at [361, 101] on div "勞報單" at bounding box center [367, 100] width 13 height 5
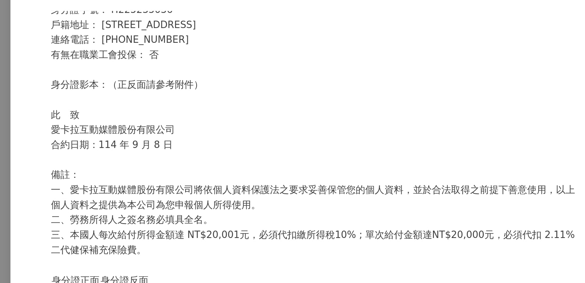
scroll to position [251, 0]
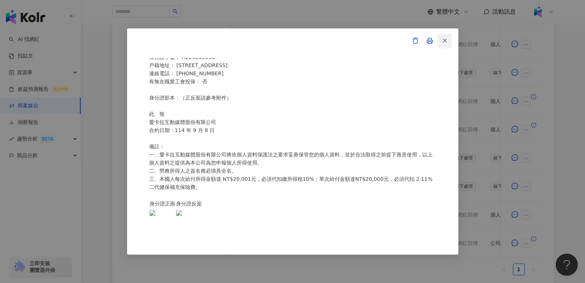
click at [448, 38] on icon "button" at bounding box center [445, 40] width 7 height 7
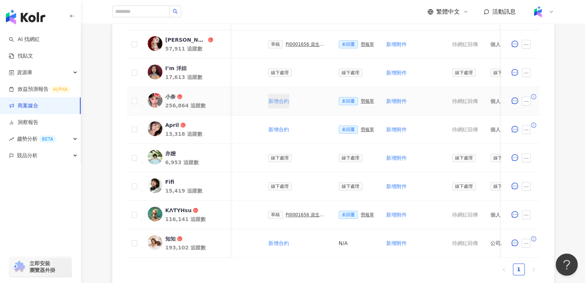
click at [271, 98] on span "新增合約" at bounding box center [279, 101] width 21 height 6
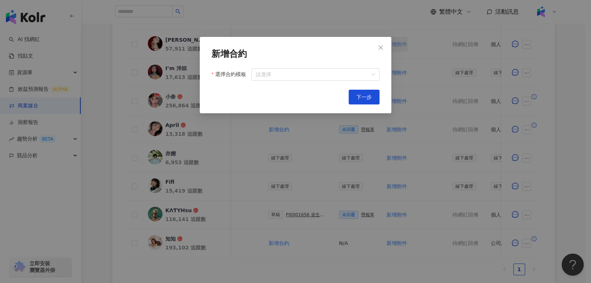
click at [380, 51] on button "Close" at bounding box center [380, 47] width 15 height 15
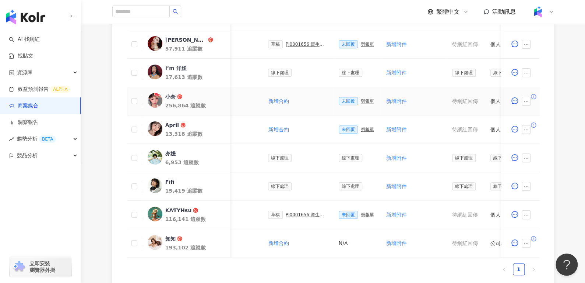
scroll to position [0, 324]
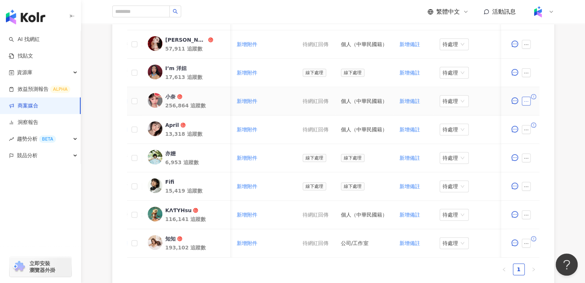
click at [529, 99] on button "button" at bounding box center [526, 101] width 9 height 9
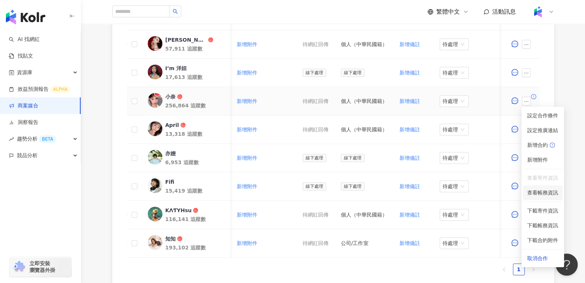
click at [534, 192] on span "查看帳務資訊" at bounding box center [543, 192] width 31 height 8
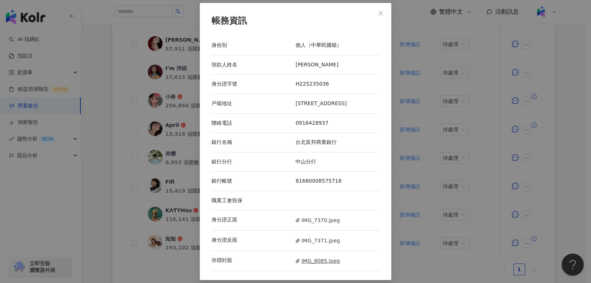
click at [297, 260] on icon at bounding box center [297, 260] width 4 height 4
click at [380, 12] on icon "close" at bounding box center [381, 13] width 6 height 6
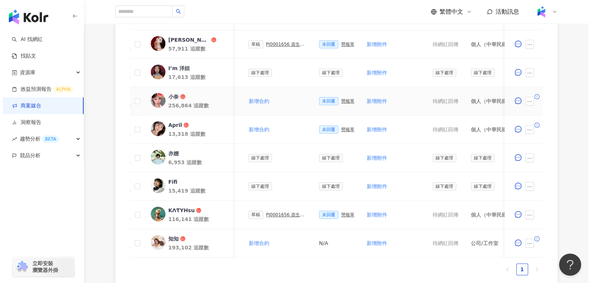
scroll to position [0, 197]
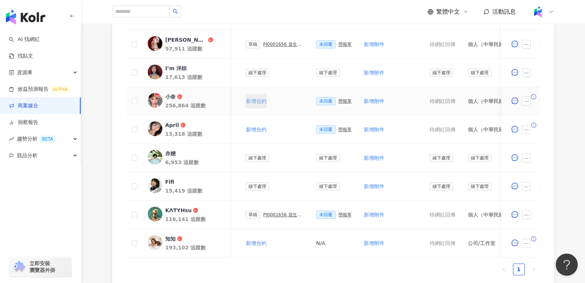
click at [255, 98] on span "新增合約" at bounding box center [256, 101] width 21 height 6
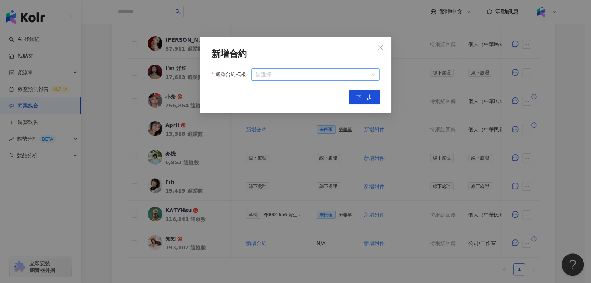
click at [272, 77] on input "選擇合約模板" at bounding box center [315, 75] width 119 height 12
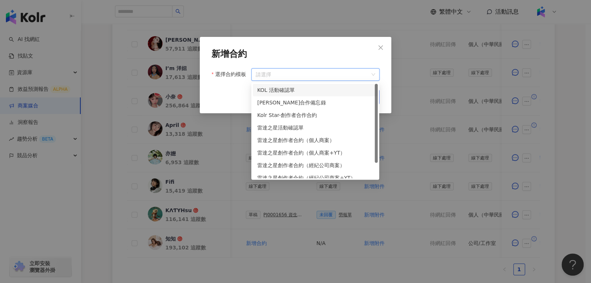
click at [277, 86] on div "KOL 活動確認單" at bounding box center [315, 90] width 116 height 8
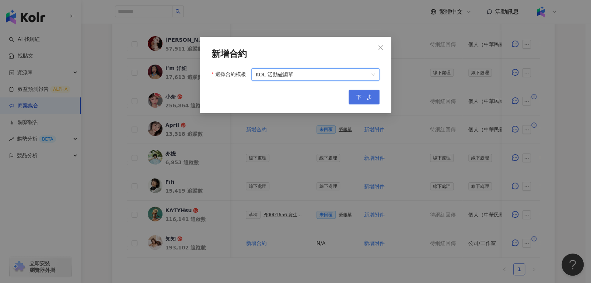
click at [362, 104] on button "下一步" at bounding box center [364, 97] width 31 height 15
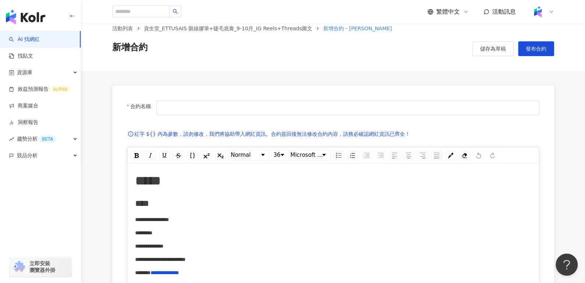
scroll to position [11, 0]
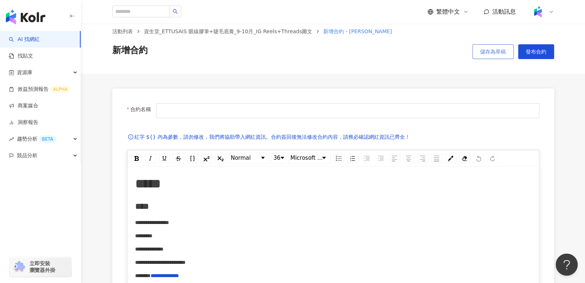
click at [481, 53] on span "儲存為草稿" at bounding box center [493, 52] width 26 height 6
click at [223, 116] on input "合約名稱" at bounding box center [347, 110] width 383 height 15
type input "**********"
click at [494, 45] on button "儲存為草稿" at bounding box center [493, 51] width 41 height 15
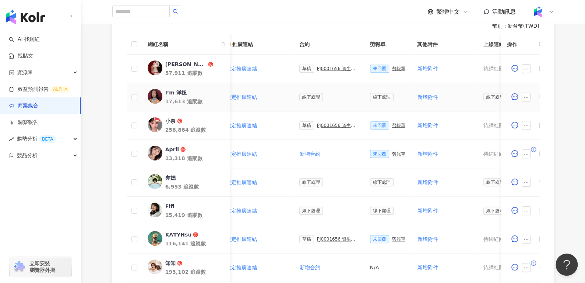
scroll to position [0, 143]
click at [326, 123] on div "PJ0001656 資生堂_ETTUSAIS眼線膠筆+睫毛底膏_9-10月_IG Reels+Threads圖文" at bounding box center [337, 125] width 41 height 5
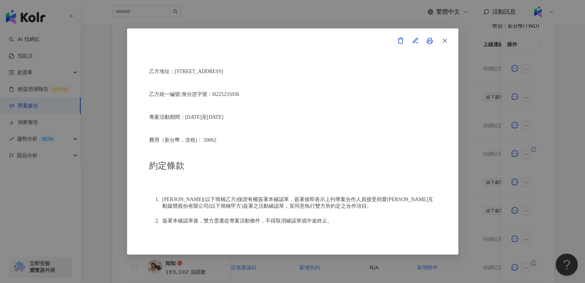
scroll to position [245, 0]
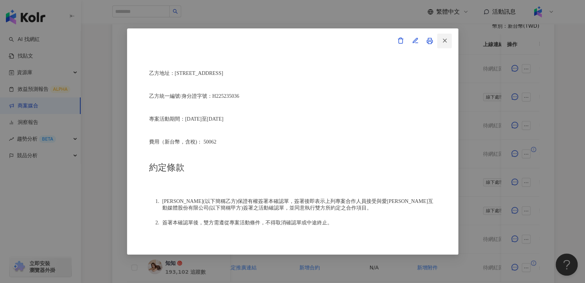
click at [446, 36] on span "button" at bounding box center [445, 40] width 7 height 8
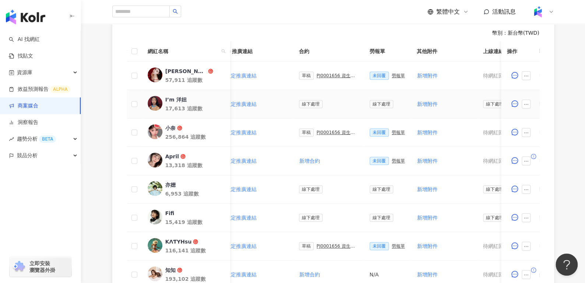
scroll to position [220, 0]
click at [168, 126] on div "小奈" at bounding box center [170, 128] width 10 height 7
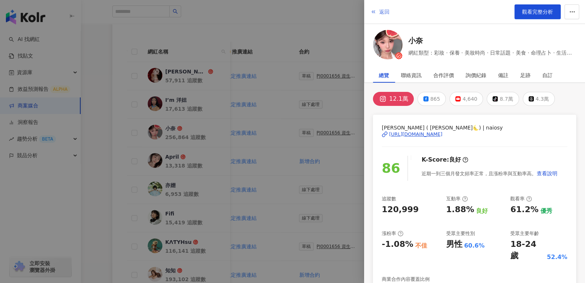
click at [386, 9] on span "返回" at bounding box center [384, 12] width 10 height 6
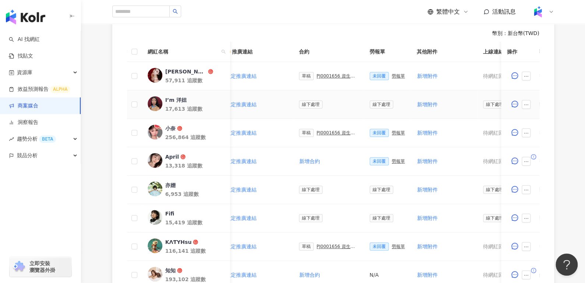
scroll to position [0, 152]
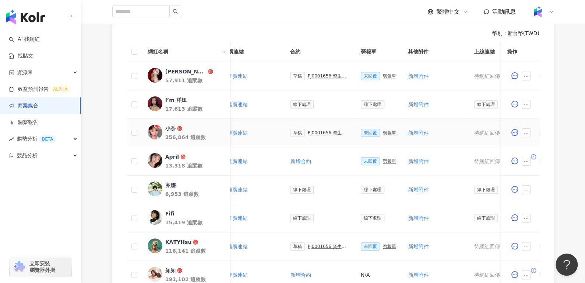
click at [323, 133] on div "PJ0001656 資生堂_ETTUSAIS眼線膠筆+睫毛底膏_9-10月_IG Reels+Threads圖文" at bounding box center [328, 132] width 41 height 5
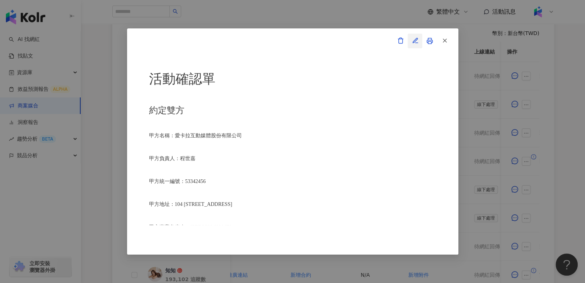
click at [417, 39] on icon "button" at bounding box center [415, 40] width 7 height 7
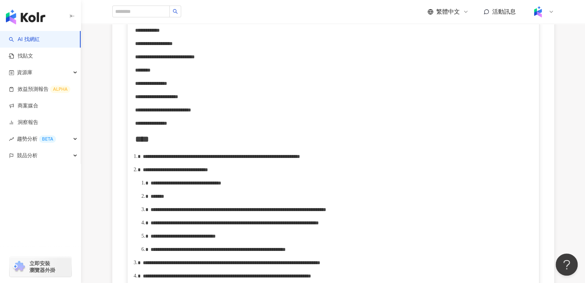
scroll to position [291, 0]
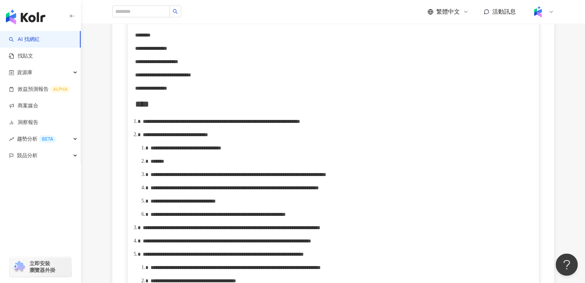
click at [208, 137] on span "**********" at bounding box center [175, 134] width 65 height 5
drag, startPoint x: 175, startPoint y: 165, endPoint x: 273, endPoint y: 166, distance: 98.7
click at [221, 150] on span "**********" at bounding box center [186, 147] width 71 height 5
drag, startPoint x: 175, startPoint y: 168, endPoint x: 277, endPoint y: 164, distance: 102.1
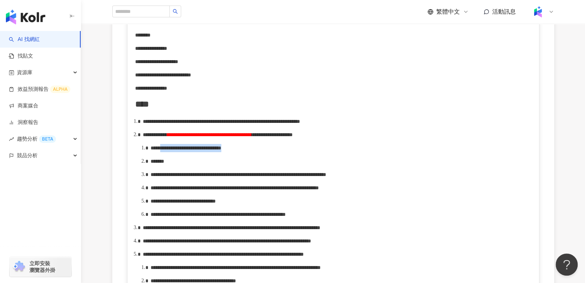
click at [277, 152] on div "**********" at bounding box center [341, 148] width 381 height 8
click at [186, 165] on div "*******" at bounding box center [341, 161] width 381 height 8
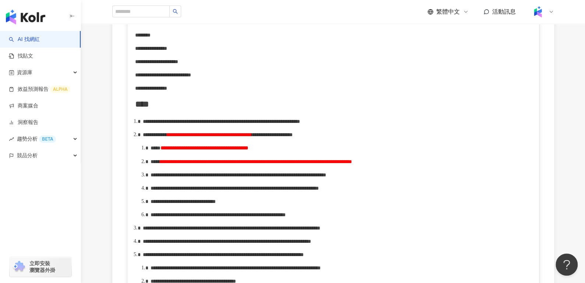
click at [211, 150] on span "**********" at bounding box center [205, 147] width 88 height 5
click at [228, 165] on div "**********" at bounding box center [341, 161] width 381 height 8
drag, startPoint x: 334, startPoint y: 177, endPoint x: 422, endPoint y: 180, distance: 88.1
click at [352, 164] on span "**********" at bounding box center [256, 161] width 192 height 5
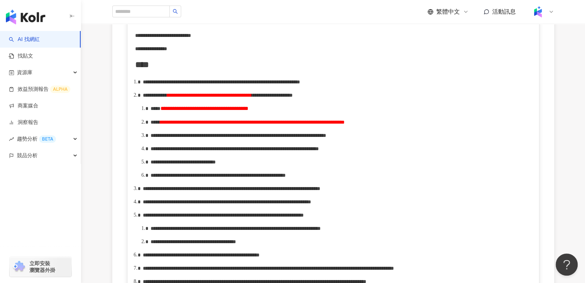
scroll to position [335, 0]
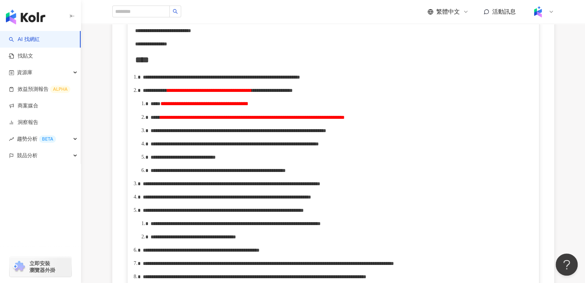
click at [193, 133] on span "**********" at bounding box center [239, 130] width 176 height 5
drag, startPoint x: 252, startPoint y: 159, endPoint x: 301, endPoint y: 159, distance: 48.6
click at [301, 133] on span "**********" at bounding box center [246, 130] width 150 height 5
drag, startPoint x: 368, startPoint y: 177, endPoint x: 376, endPoint y: 178, distance: 7.8
click at [319, 146] on span "**********" at bounding box center [235, 143] width 168 height 5
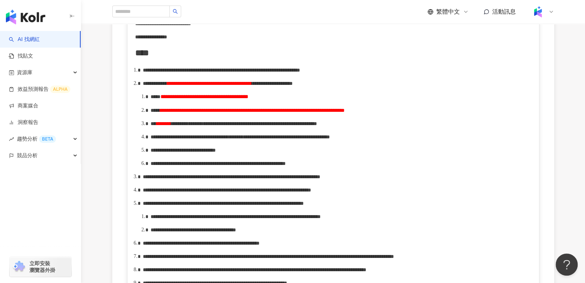
scroll to position [342, 0]
drag, startPoint x: 175, startPoint y: 111, endPoint x: 200, endPoint y: 114, distance: 25.2
click at [200, 101] on div "**********" at bounding box center [341, 96] width 381 height 8
copy span "*********"
click at [216, 153] on span "**********" at bounding box center [183, 149] width 65 height 5
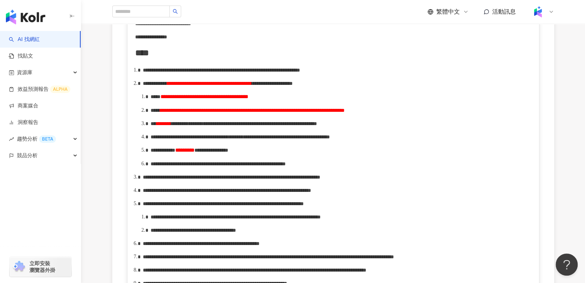
click at [285, 166] on span "**********" at bounding box center [218, 163] width 135 height 5
click at [197, 166] on span "**********" at bounding box center [174, 163] width 47 height 5
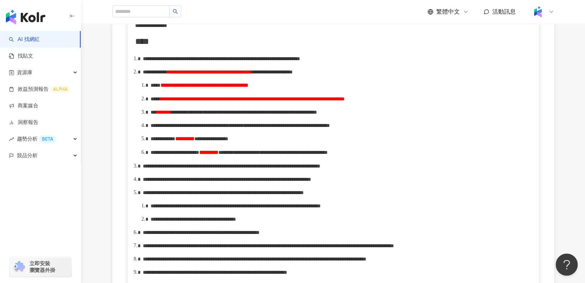
scroll to position [356, 0]
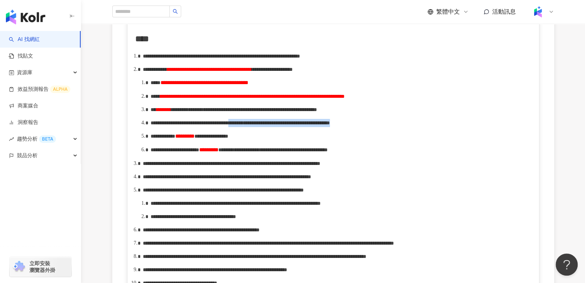
drag, startPoint x: 367, startPoint y: 159, endPoint x: 487, endPoint y: 166, distance: 120.3
click at [487, 127] on div "**********" at bounding box center [341, 123] width 381 height 8
click at [388, 113] on div "**********" at bounding box center [341, 109] width 381 height 8
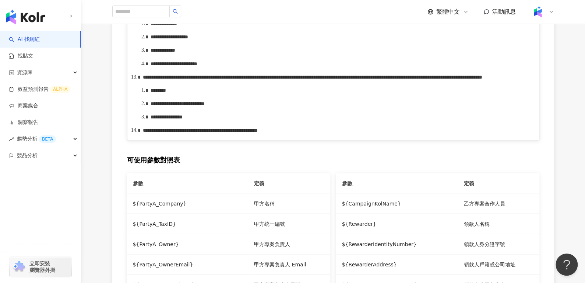
scroll to position [655, 0]
drag, startPoint x: 190, startPoint y: 127, endPoint x: 221, endPoint y: 129, distance: 30.2
click at [221, 13] on span "**********" at bounding box center [220, 9] width 155 height 5
drag, startPoint x: 337, startPoint y: 125, endPoint x: 367, endPoint y: 124, distance: 29.5
click at [300, 13] on span "**********" at bounding box center [240, 9] width 120 height 5
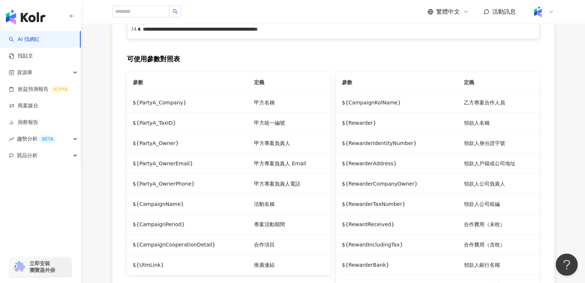
scroll to position [719, 0]
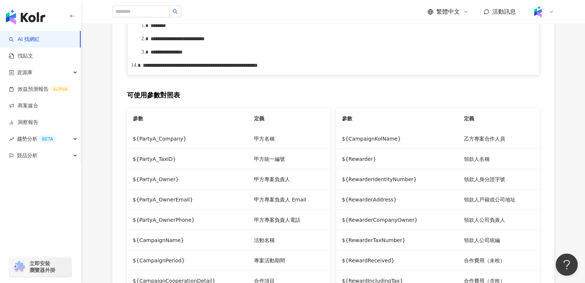
drag, startPoint x: 338, startPoint y: 137, endPoint x: 410, endPoint y: 137, distance: 72.2
click at [410, 15] on span "**********" at bounding box center [313, 12] width 340 height 5
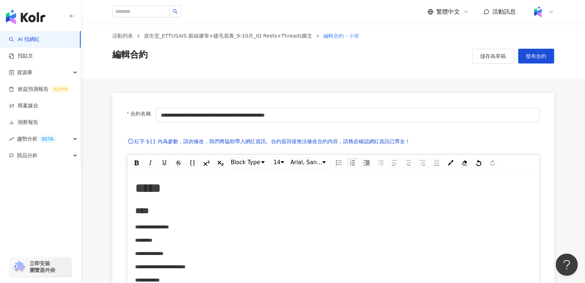
scroll to position [0, 0]
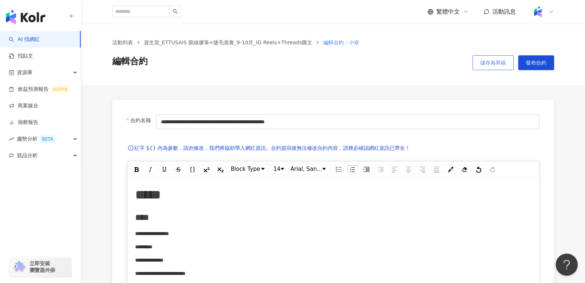
click at [484, 63] on span "儲存為草稿" at bounding box center [493, 63] width 26 height 6
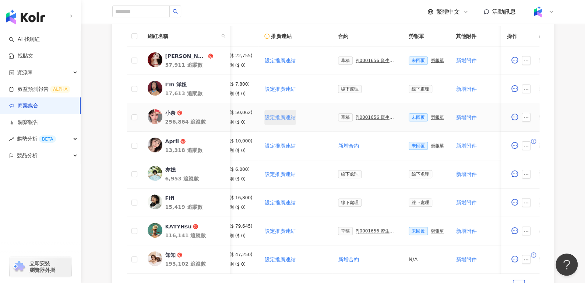
scroll to position [0, 154]
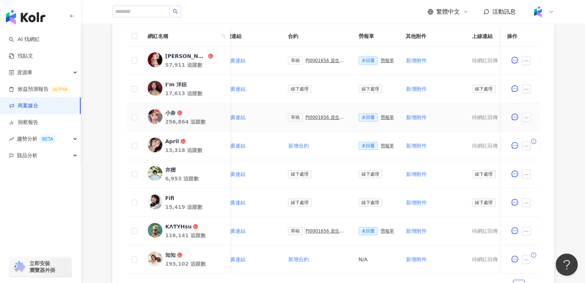
click at [329, 115] on div "PJ0001656 資生堂_ETTUSAIS眼線膠筆+睫毛底膏_9-10月_IG Reels+Threads圖文" at bounding box center [326, 117] width 41 height 5
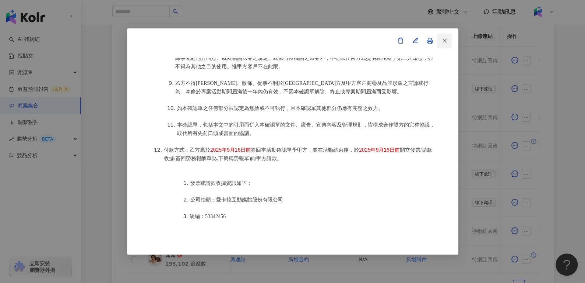
scroll to position [767, 0]
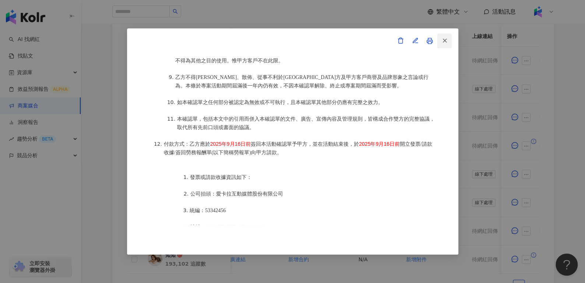
click at [445, 45] on button "button" at bounding box center [444, 41] width 15 height 15
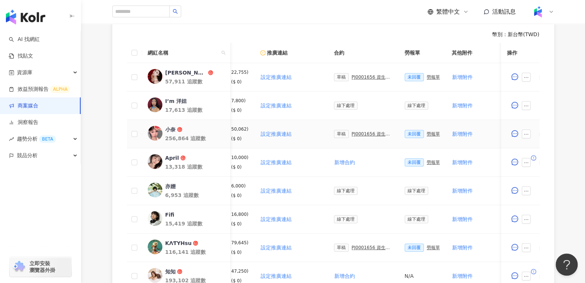
scroll to position [0, 114]
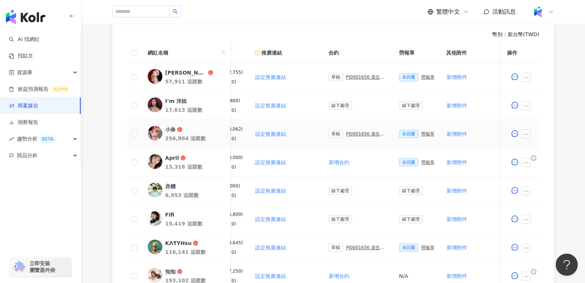
click at [424, 134] on div "勞報單" at bounding box center [427, 133] width 13 height 5
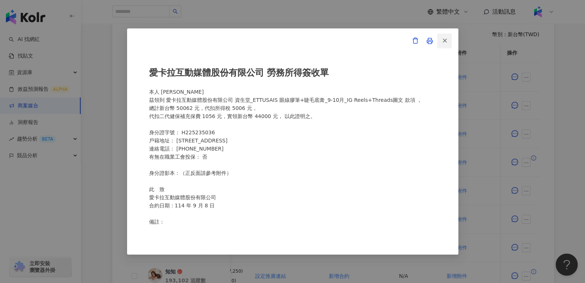
click at [444, 42] on icon "button" at bounding box center [445, 40] width 7 height 7
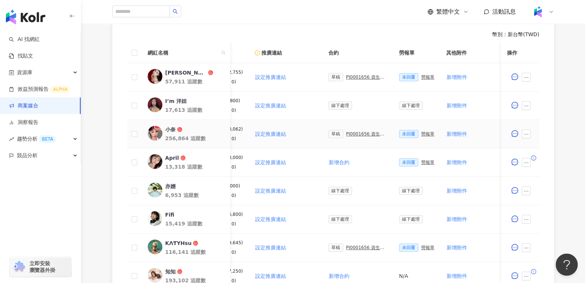
click at [346, 132] on div "PJ0001656 資生堂_ETTUSAIS眼線膠筆+睫毛底膏_9-10月_IG Reels+Threads圖文" at bounding box center [366, 133] width 41 height 5
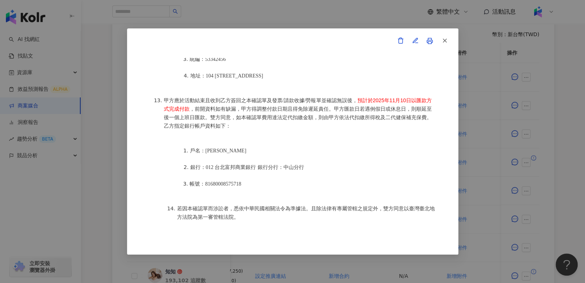
scroll to position [349, 0]
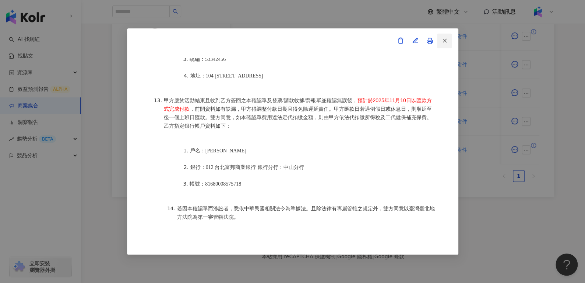
click at [445, 39] on icon "button" at bounding box center [445, 40] width 7 height 7
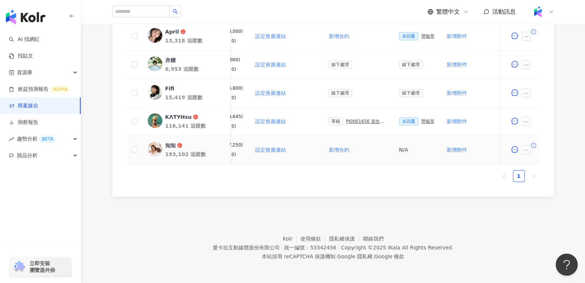
scroll to position [297, 0]
